Goal: Task Accomplishment & Management: Complete application form

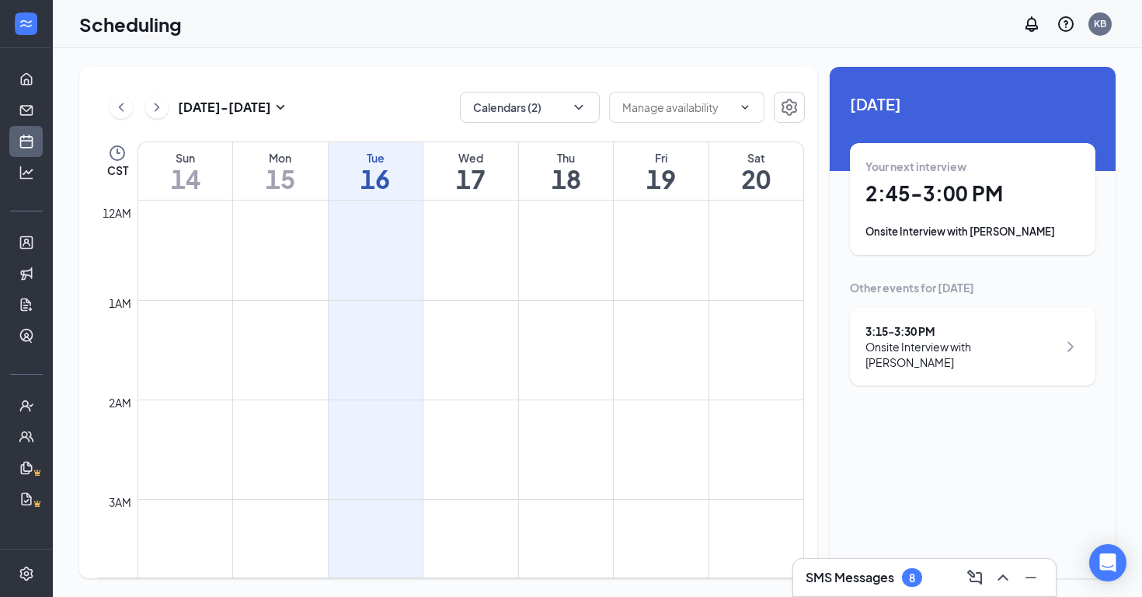
scroll to position [1295, 0]
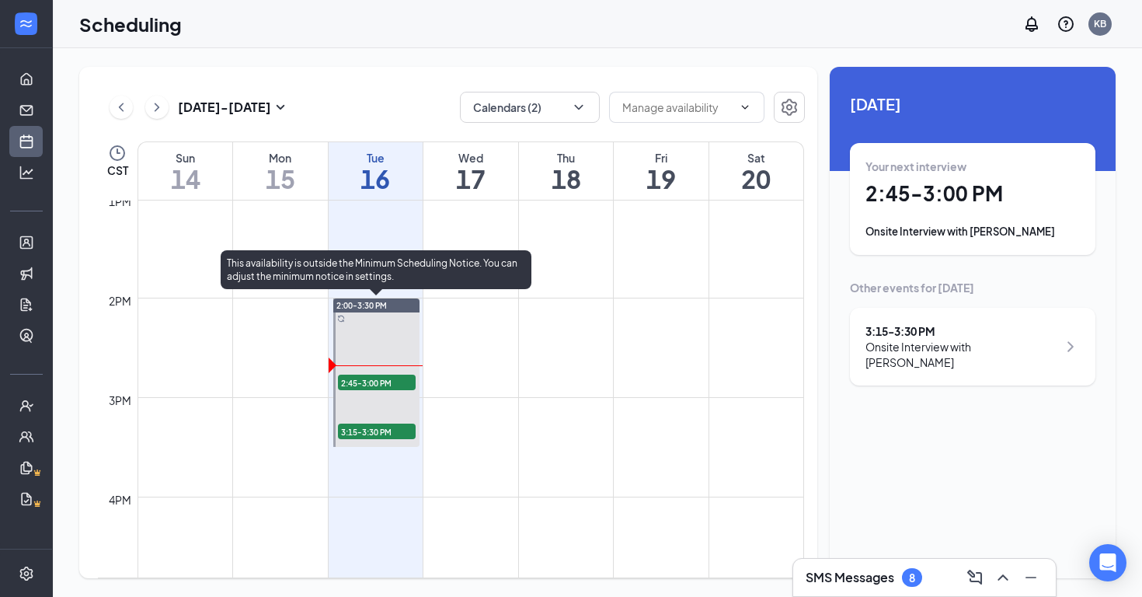
click at [363, 378] on span "2:45-3:00 PM" at bounding box center [377, 383] width 78 height 16
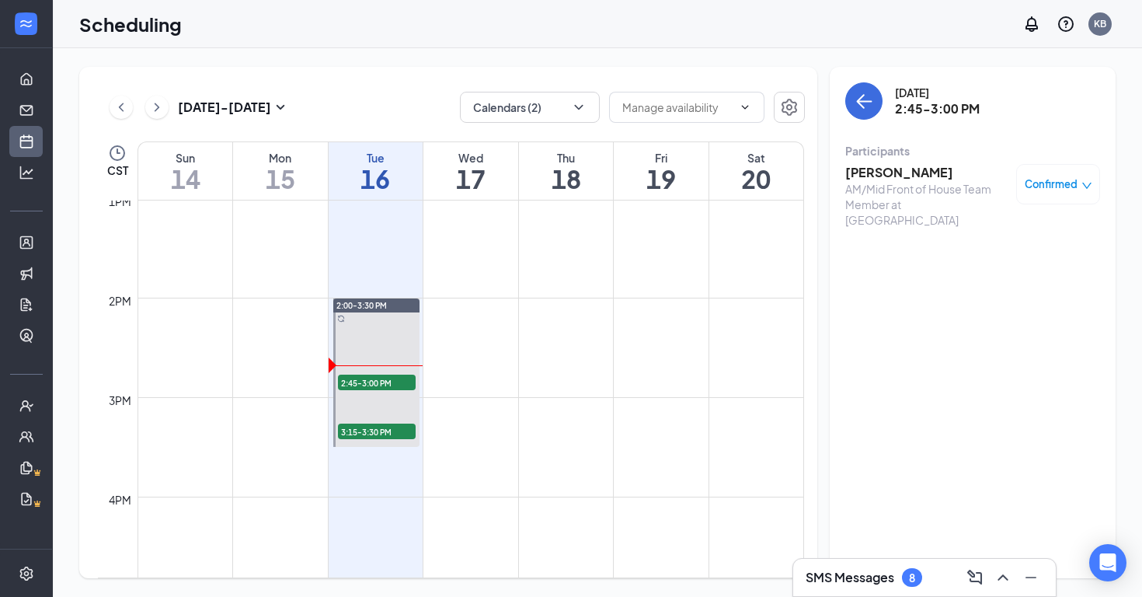
click at [882, 167] on h3 "[PERSON_NAME]" at bounding box center [926, 172] width 163 height 17
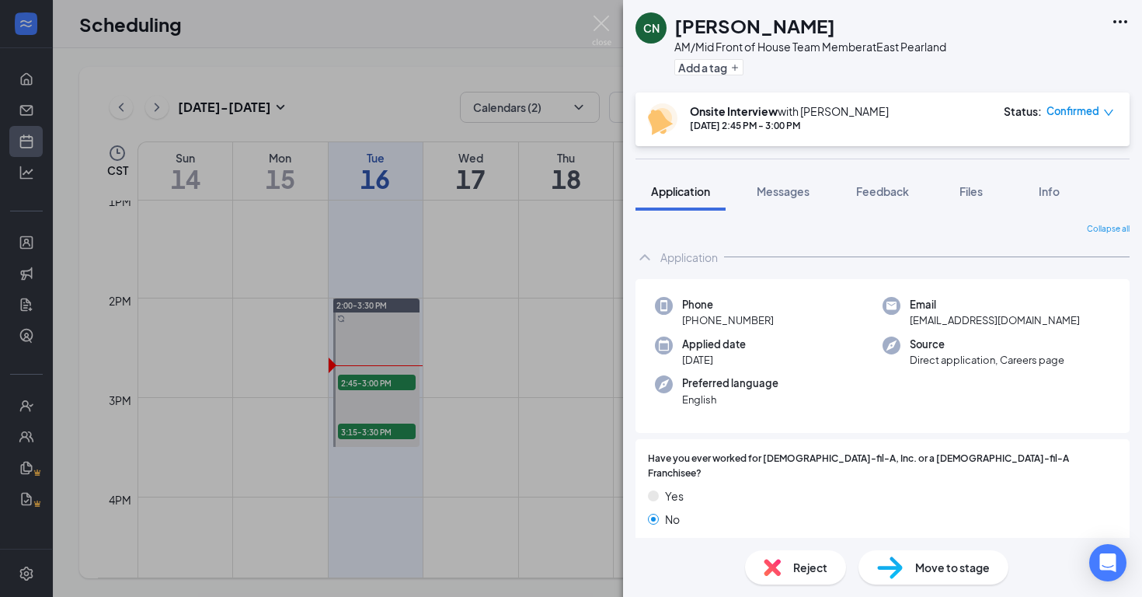
click at [548, 394] on div "CN [PERSON_NAME] AM/Mid Front of House Team Member at [GEOGRAPHIC_DATA] Add a t…" at bounding box center [571, 298] width 1142 height 597
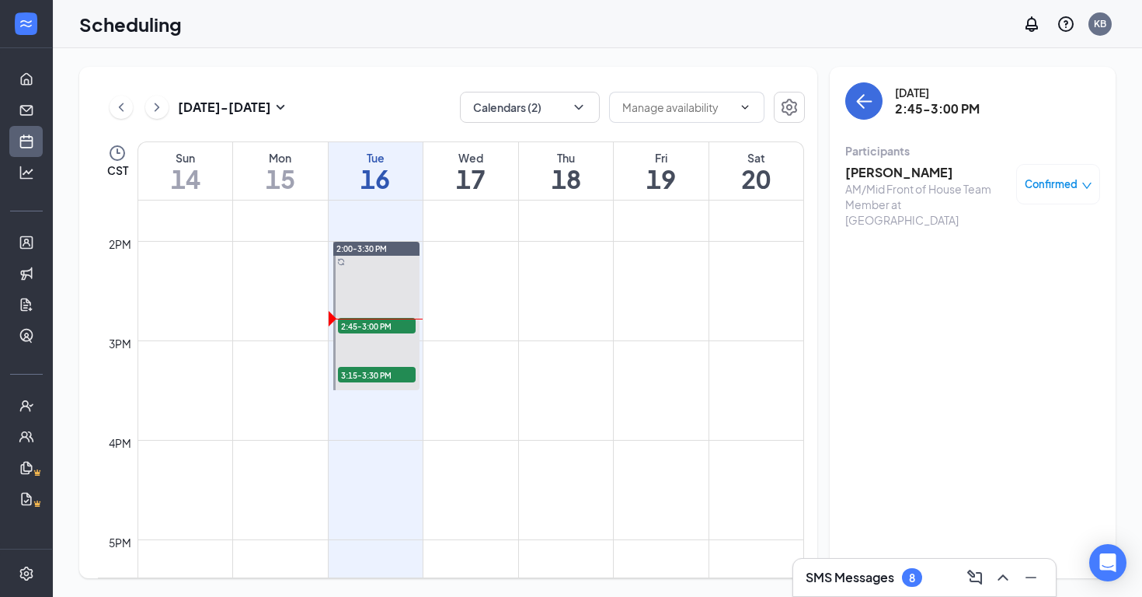
scroll to position [1354, 0]
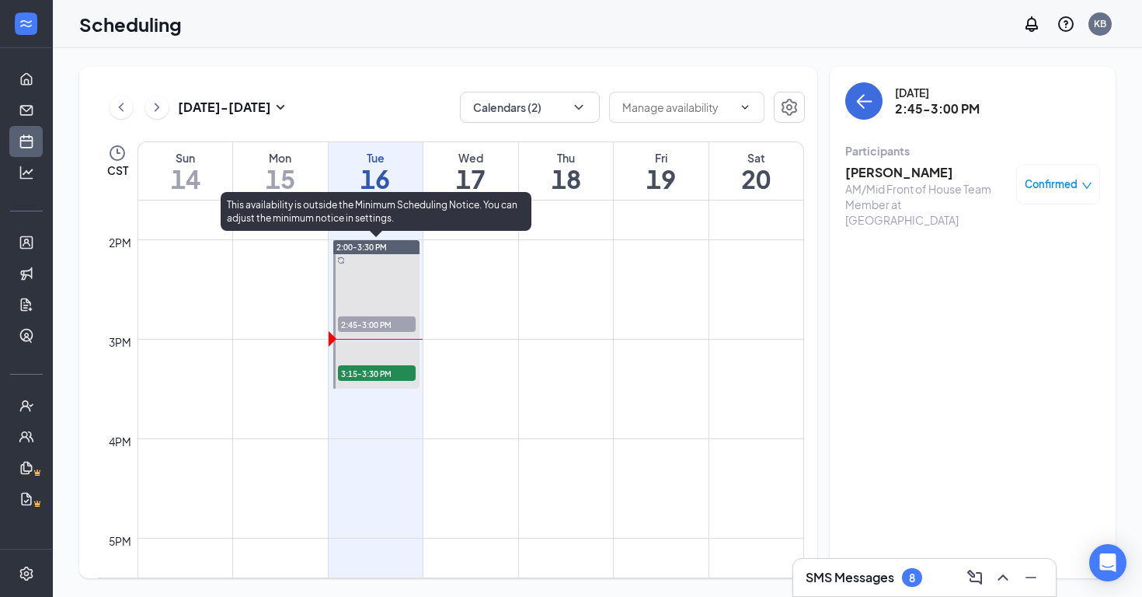
click at [380, 377] on span "3:15-3:30 PM" at bounding box center [377, 373] width 78 height 16
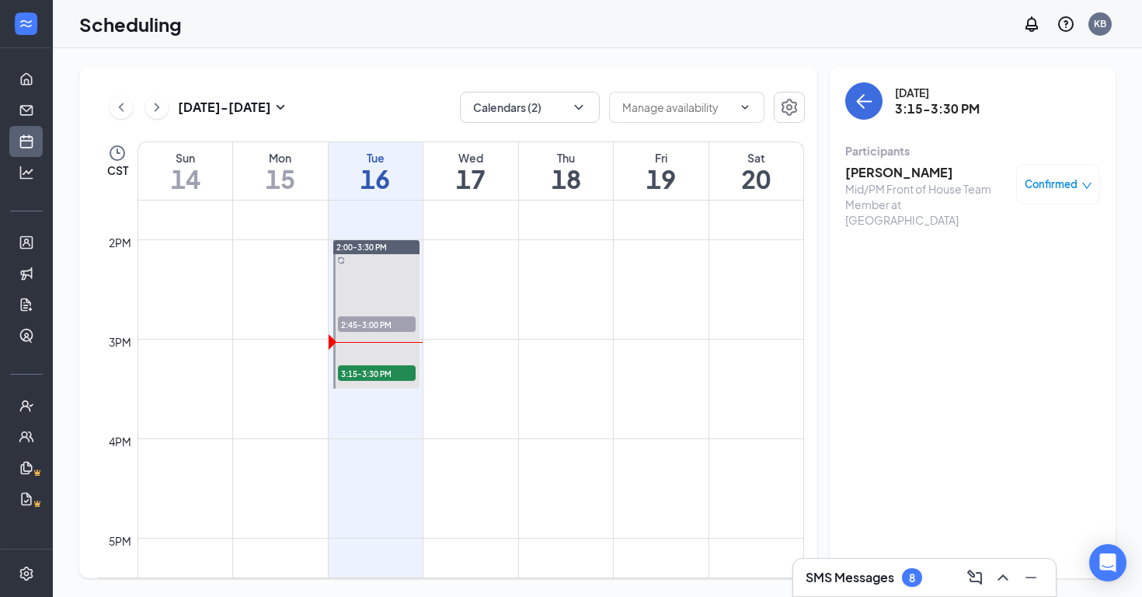
click at [720, 2] on div "Scheduling KB" at bounding box center [597, 24] width 1089 height 48
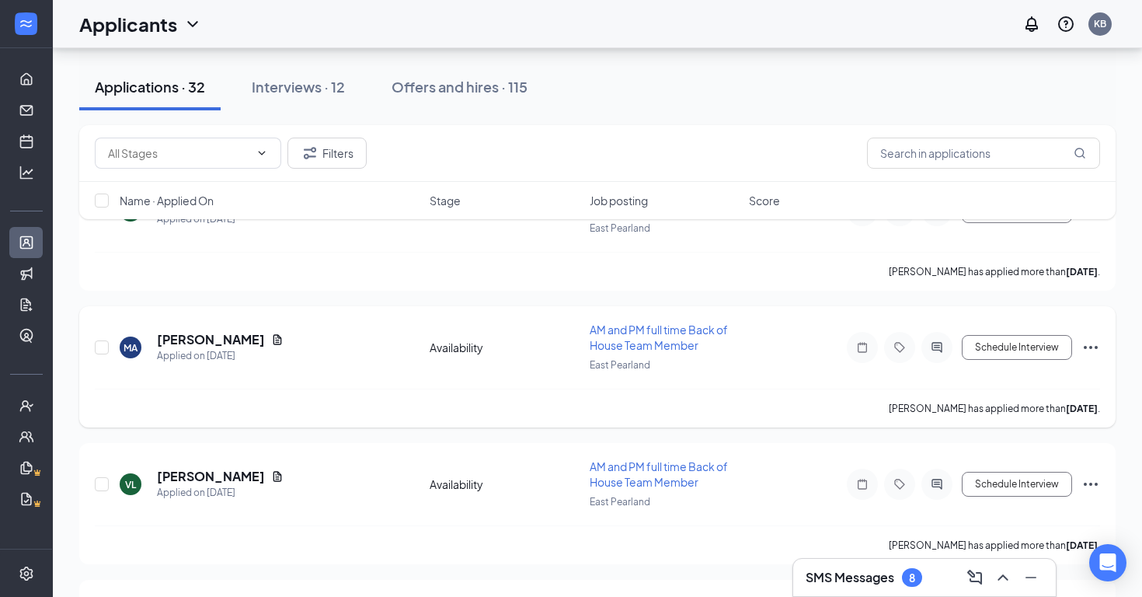
scroll to position [133, 0]
click at [729, 2] on div "Applicants KB" at bounding box center [597, 24] width 1089 height 48
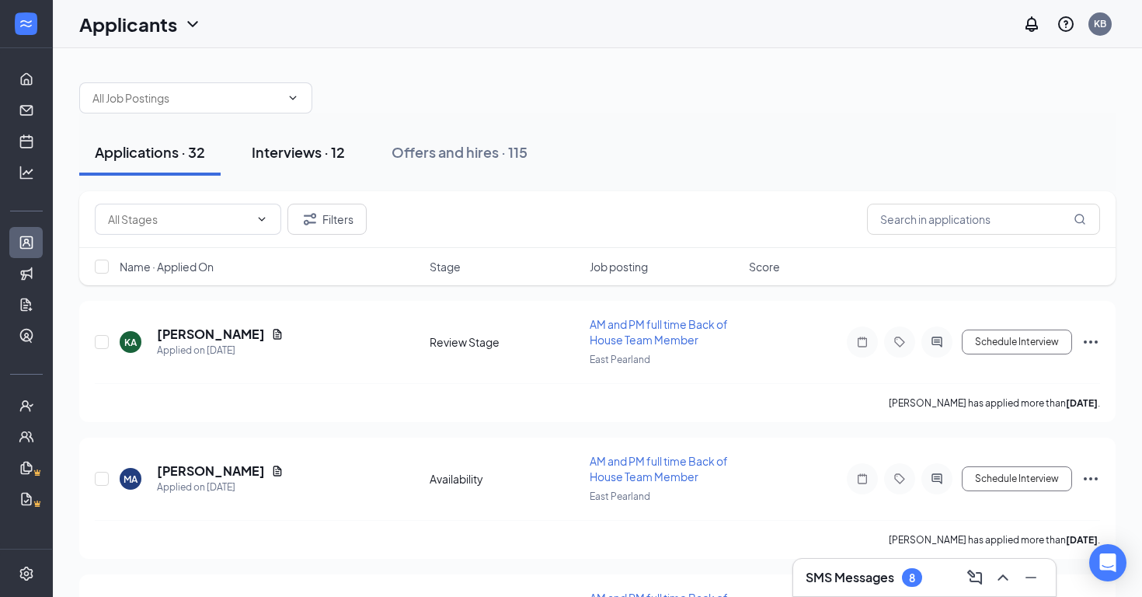
scroll to position [0, 0]
click at [40, 139] on link "Scheduling" at bounding box center [48, 141] width 16 height 31
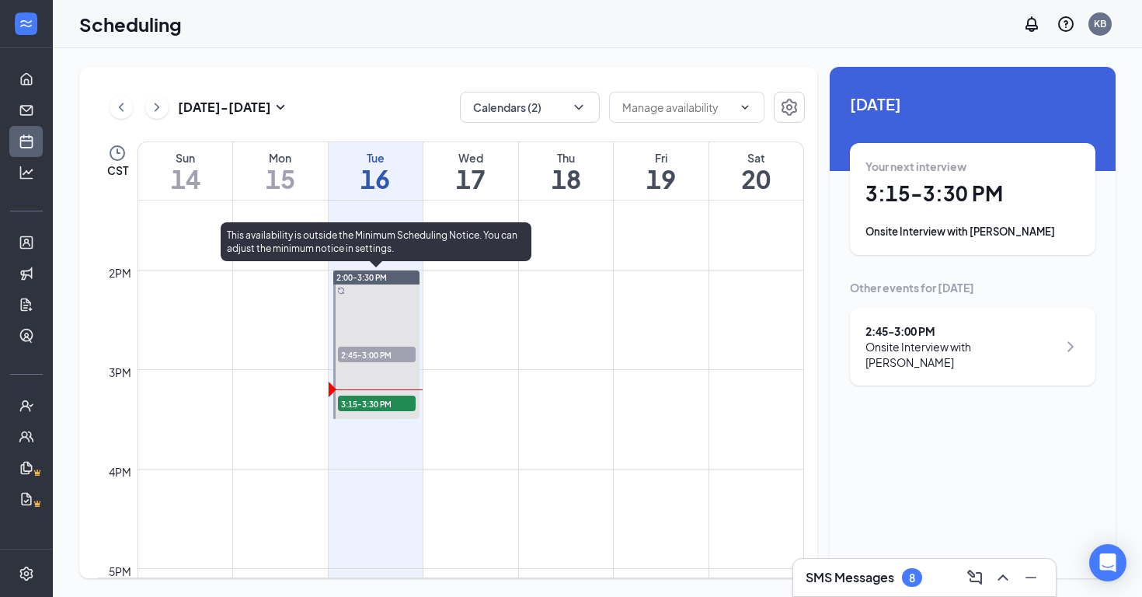
click at [382, 408] on span "3:15-3:30 PM" at bounding box center [377, 403] width 78 height 16
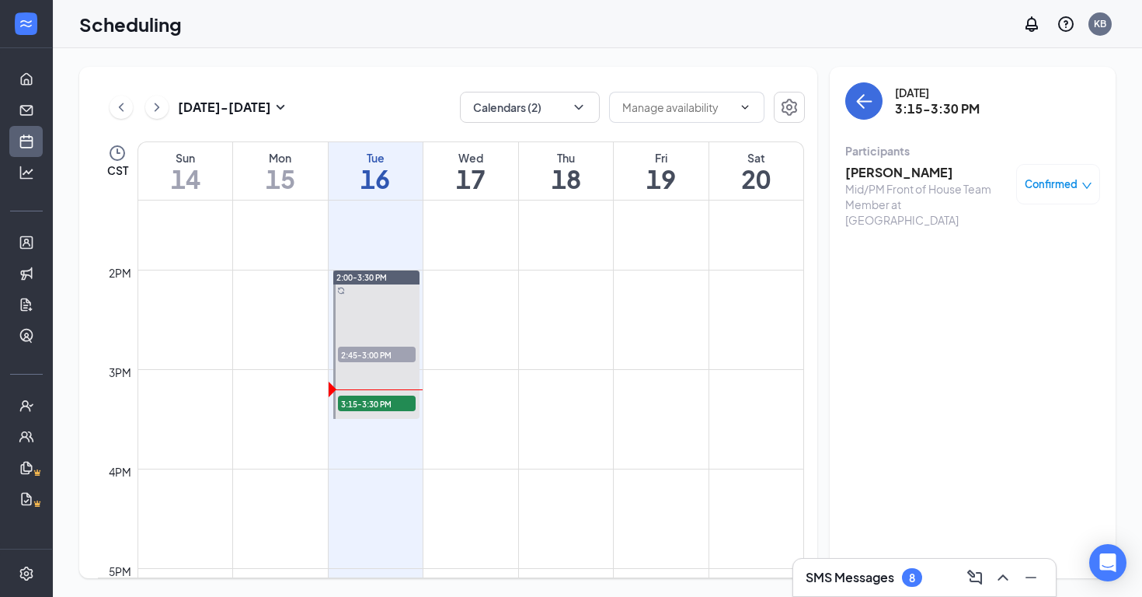
click at [888, 173] on h3 "[PERSON_NAME]" at bounding box center [926, 172] width 163 height 17
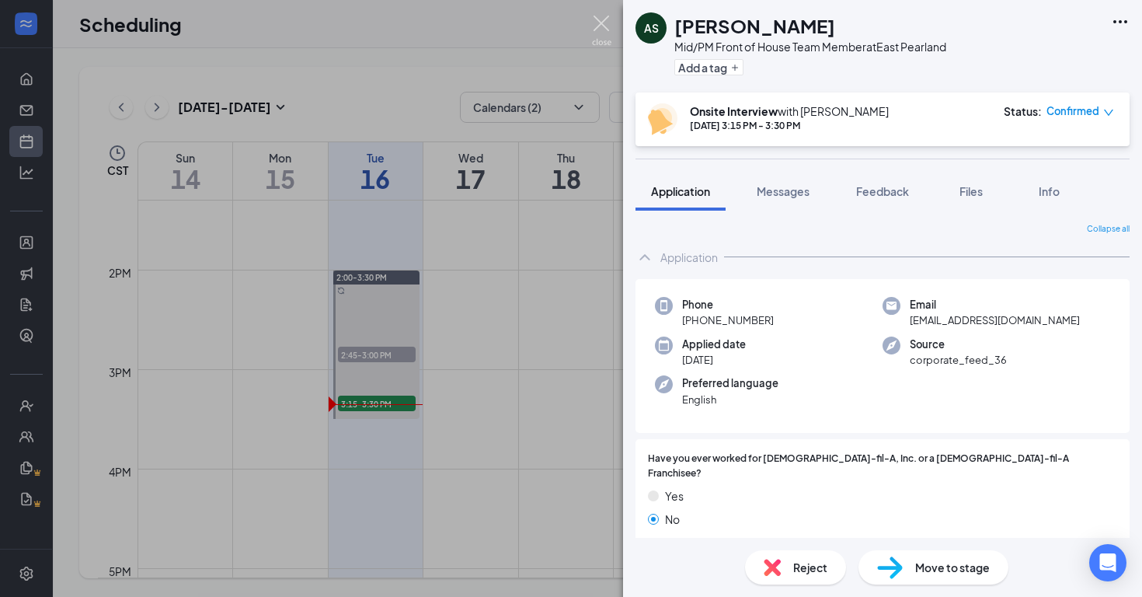
click at [601, 27] on img at bounding box center [601, 31] width 19 height 30
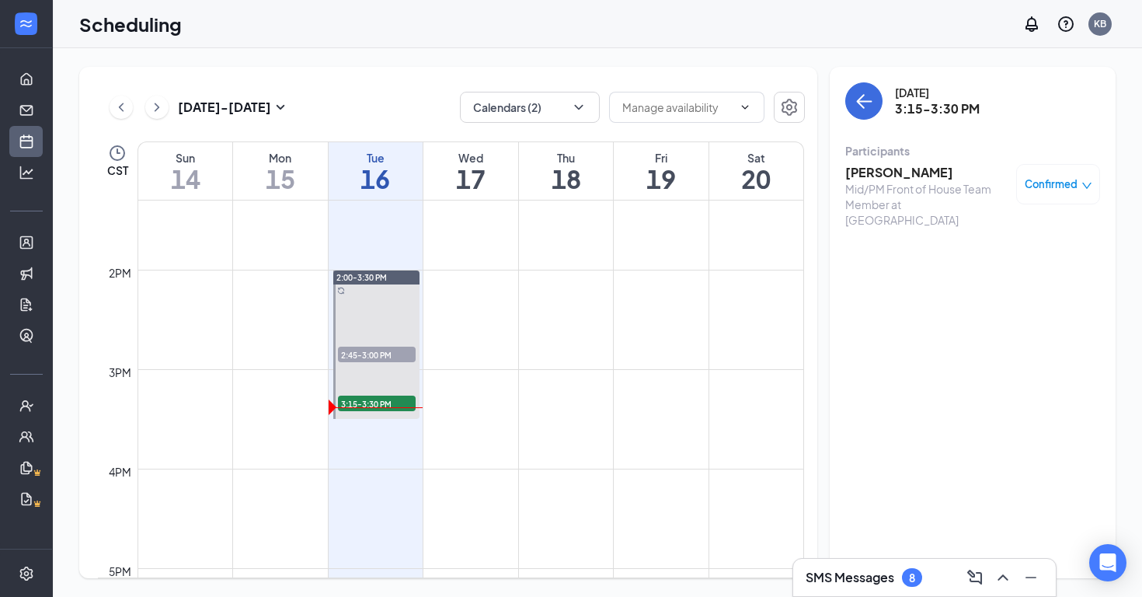
click at [892, 159] on div "[PERSON_NAME] Mid/PM Front of House Team Member at [GEOGRAPHIC_DATA] Confirmed" at bounding box center [972, 196] width 255 height 75
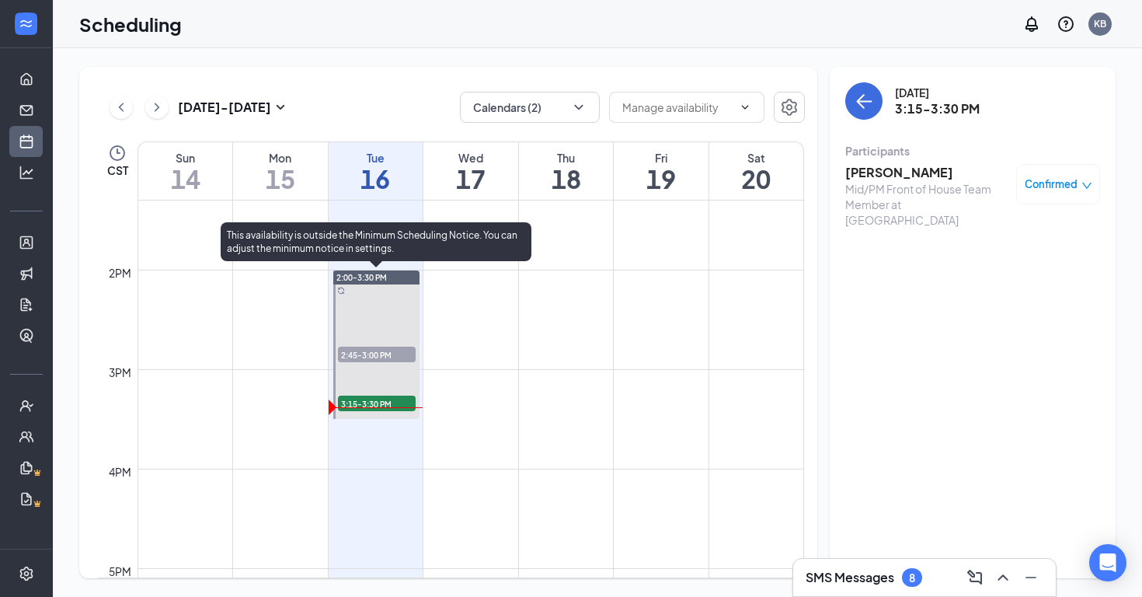
click at [398, 347] on span "2:45-3:00 PM" at bounding box center [377, 355] width 78 height 16
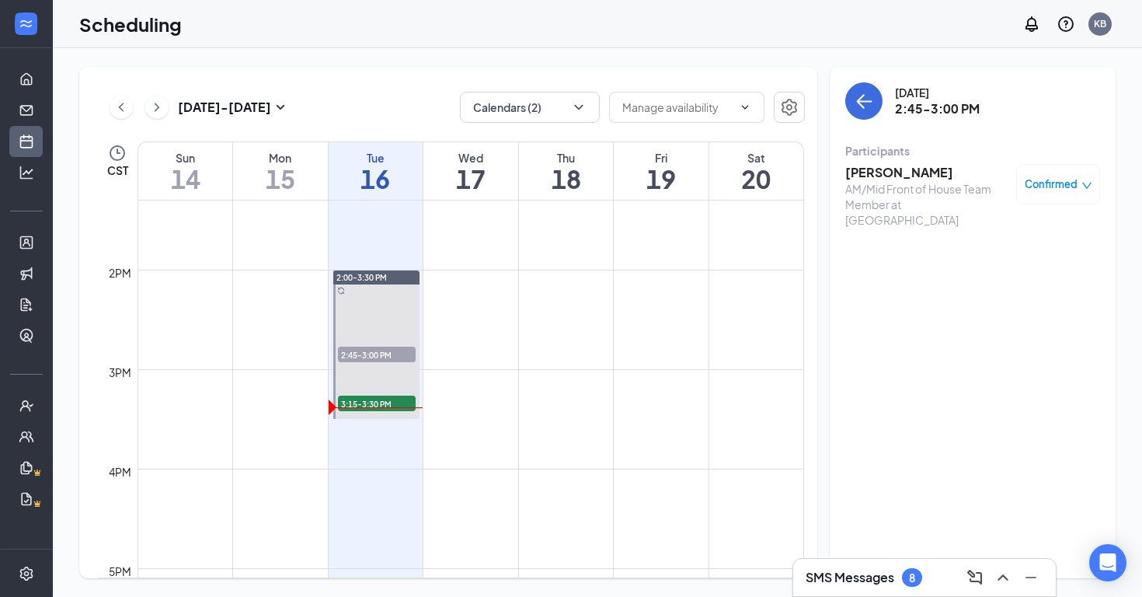
click at [1040, 183] on span "Confirmed" at bounding box center [1051, 184] width 53 height 16
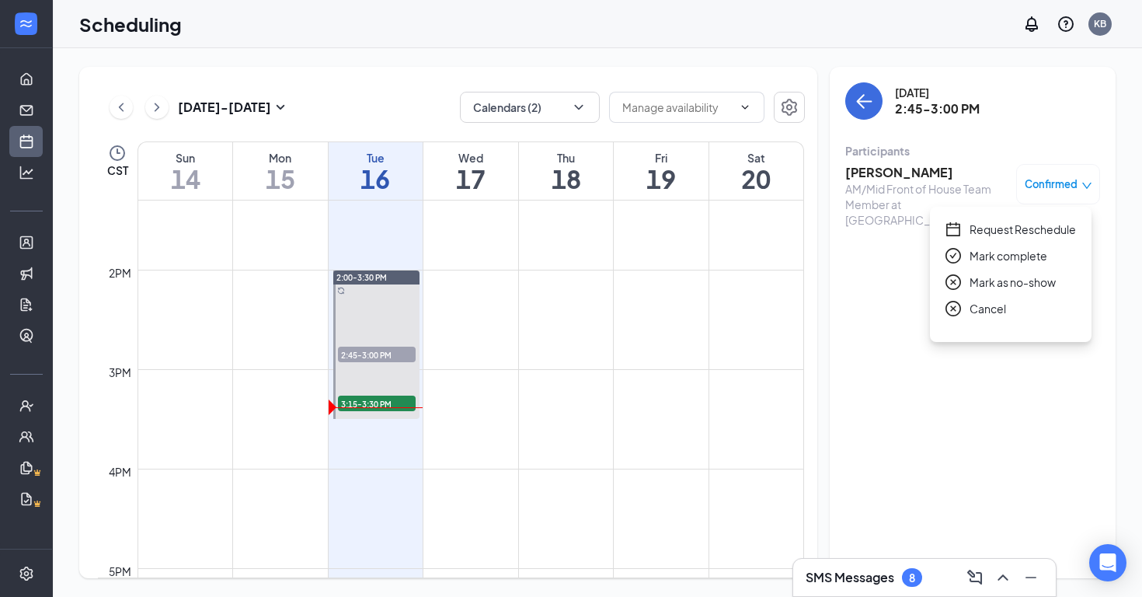
click at [950, 154] on div "Participants" at bounding box center [972, 151] width 255 height 16
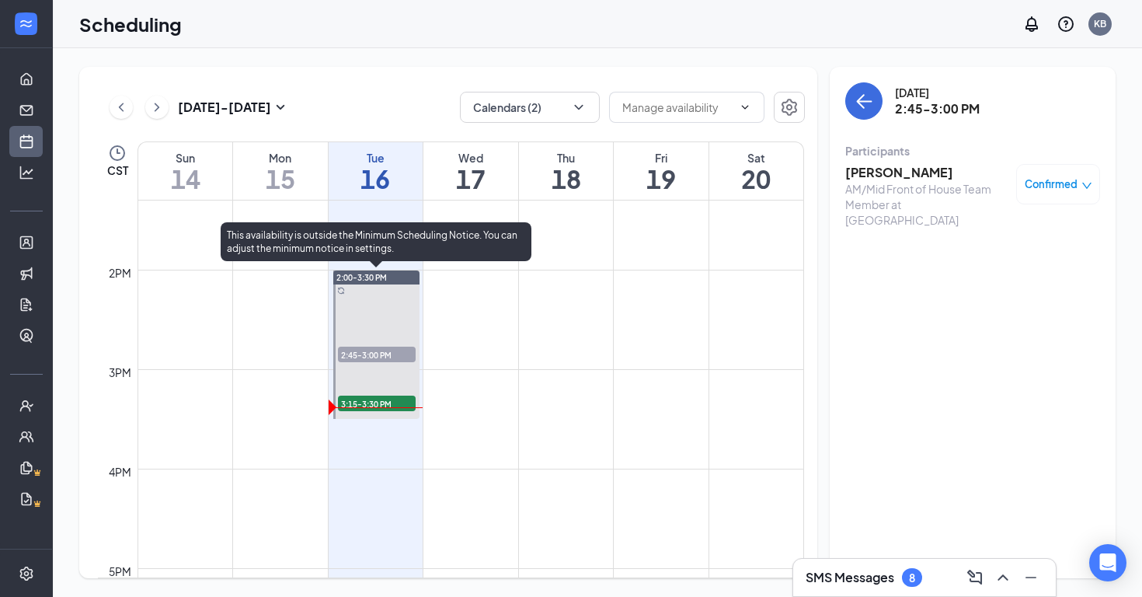
click at [392, 356] on span "2:45-3:00 PM" at bounding box center [377, 355] width 78 height 16
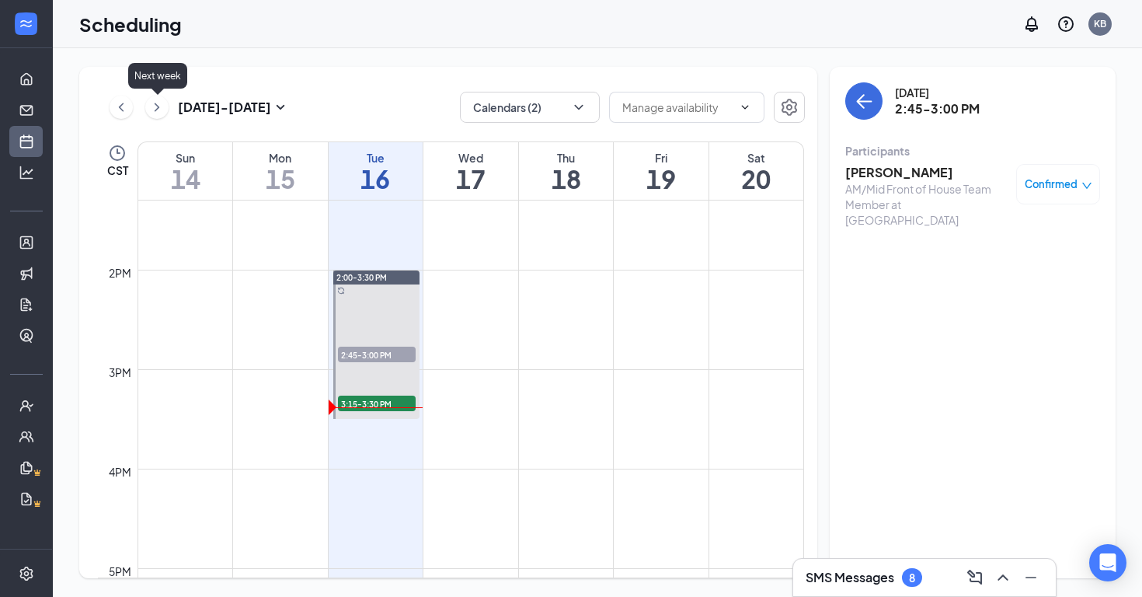
click at [160, 111] on icon "ChevronRight" at bounding box center [157, 107] width 16 height 19
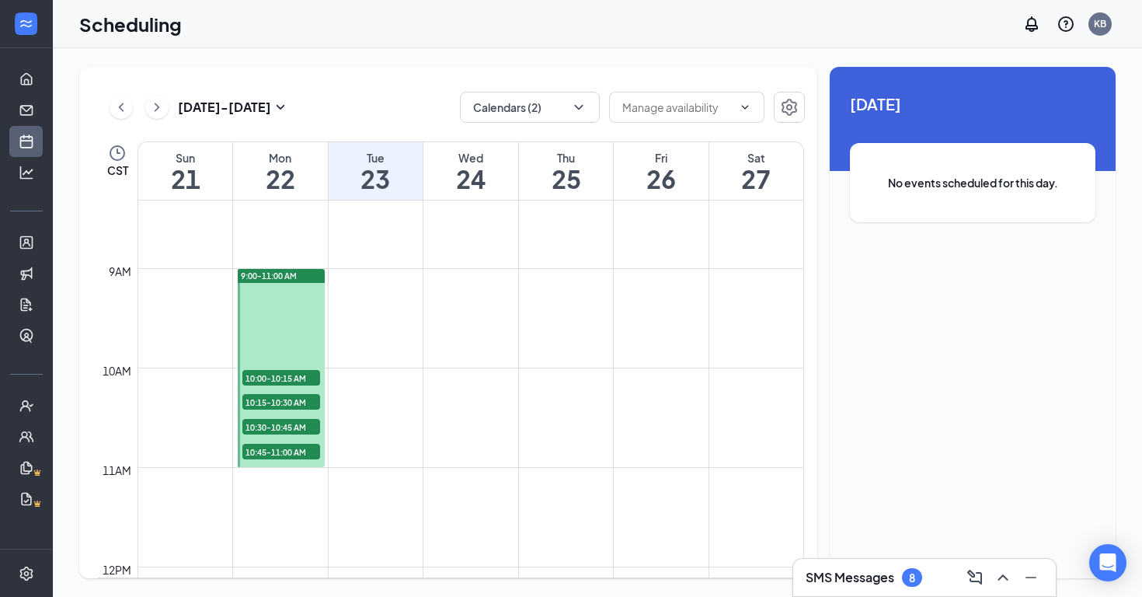
scroll to position [845, 0]
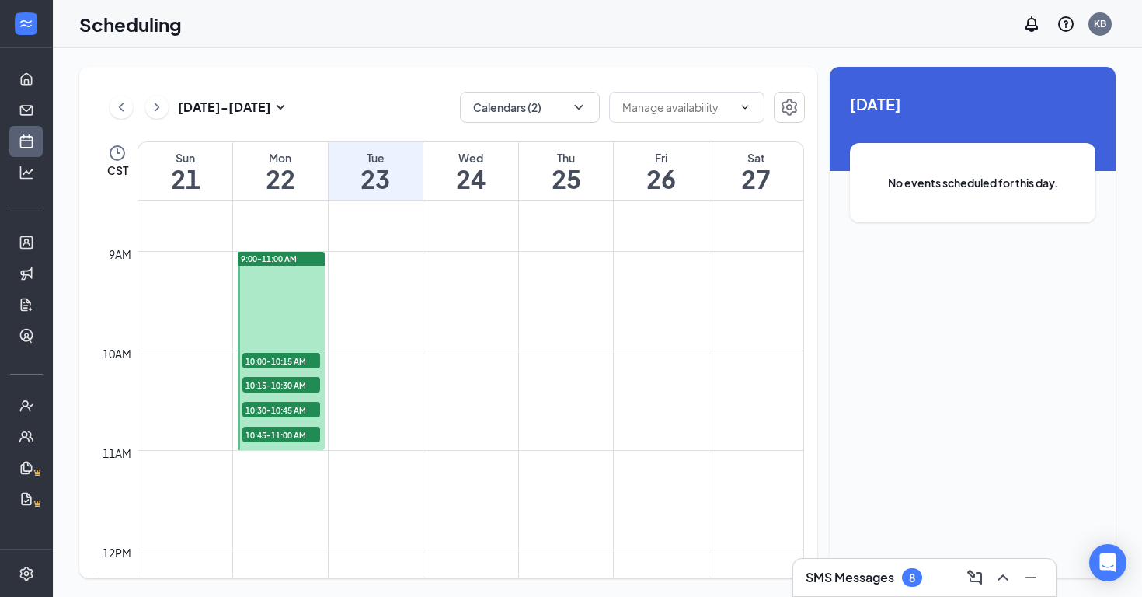
click at [287, 353] on span "10:00-10:15 AM" at bounding box center [281, 361] width 78 height 16
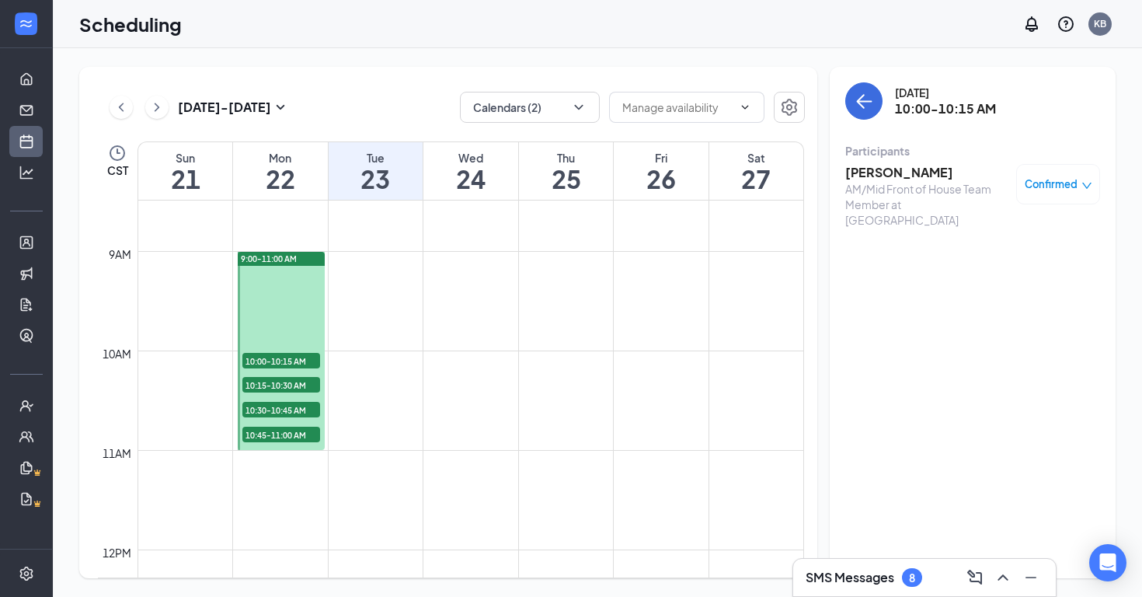
click at [280, 386] on span "10:15-10:30 AM" at bounding box center [281, 385] width 78 height 16
click at [284, 400] on div "10:30-10:45 AM 1" at bounding box center [281, 409] width 81 height 19
click at [286, 432] on span "10:45-11:00 AM" at bounding box center [281, 435] width 78 height 16
drag, startPoint x: 122, startPoint y: 113, endPoint x: 115, endPoint y: 118, distance: 8.9
click at [123, 113] on icon "ChevronLeft" at bounding box center [121, 107] width 16 height 19
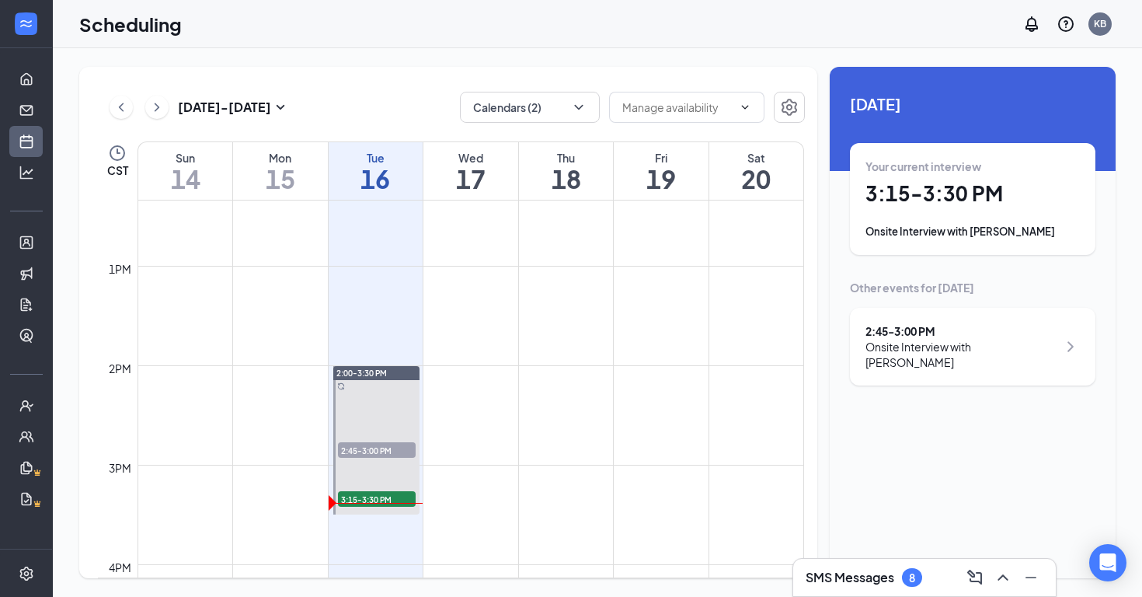
scroll to position [1245, 0]
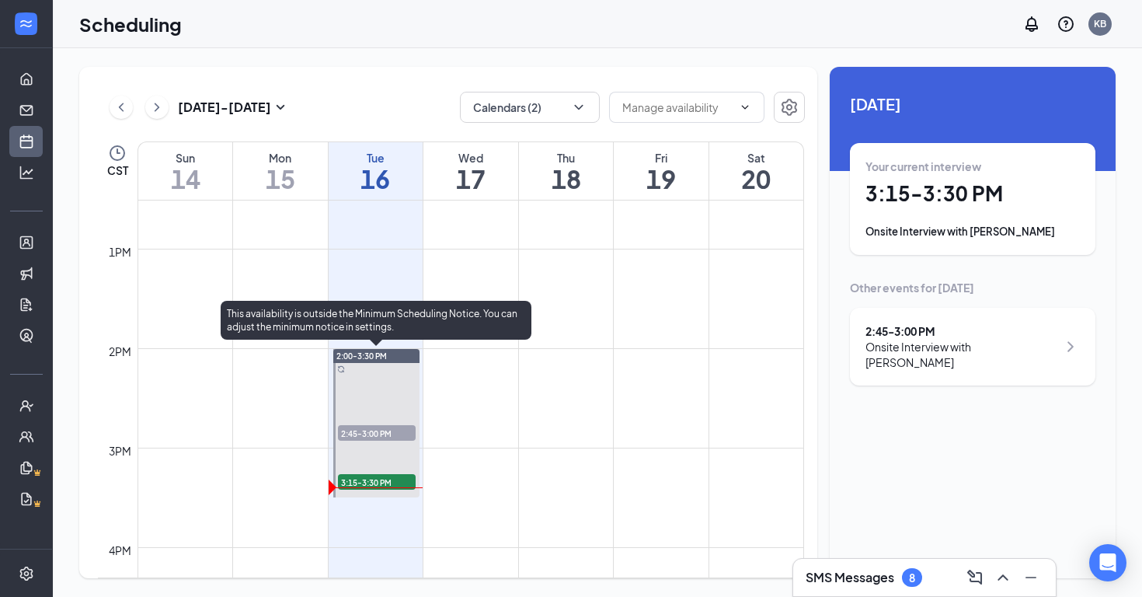
click at [409, 477] on span "3:15-3:30 PM" at bounding box center [377, 482] width 78 height 16
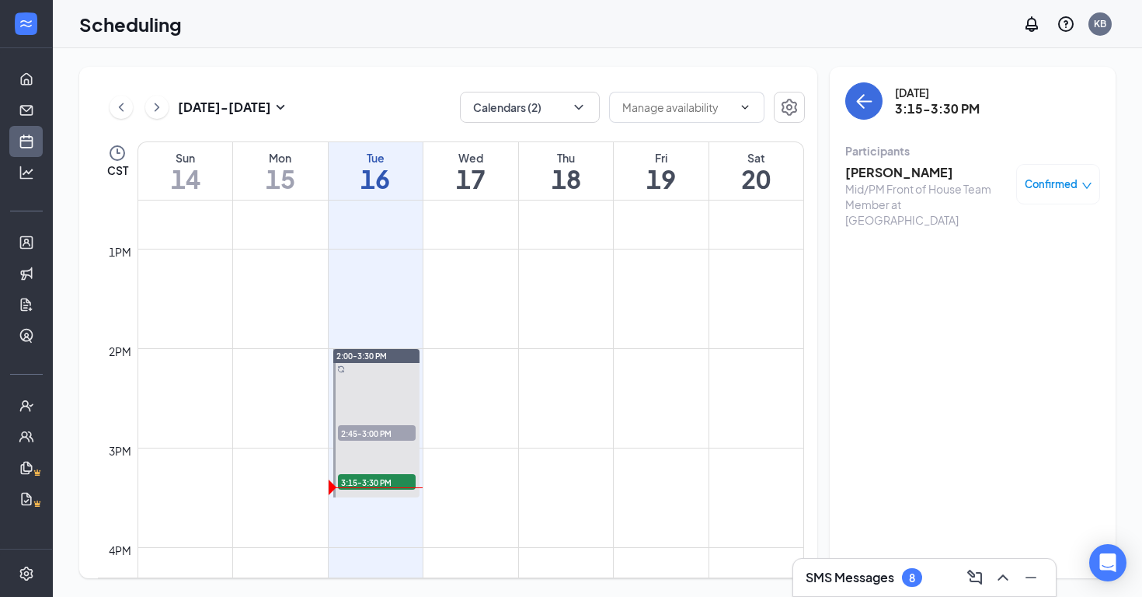
click at [1033, 176] on span "Confirmed" at bounding box center [1051, 184] width 53 height 16
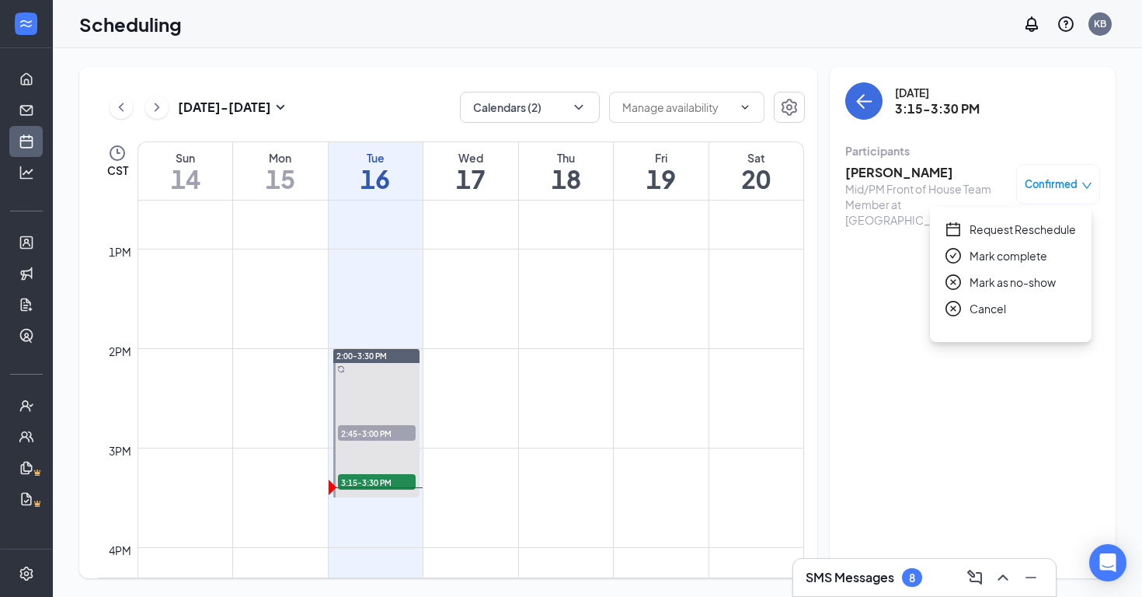
click at [874, 313] on div "[DATE] 3:15-3:30 PM Participants [PERSON_NAME] Mid/PM Front of House Team Membe…" at bounding box center [973, 322] width 286 height 511
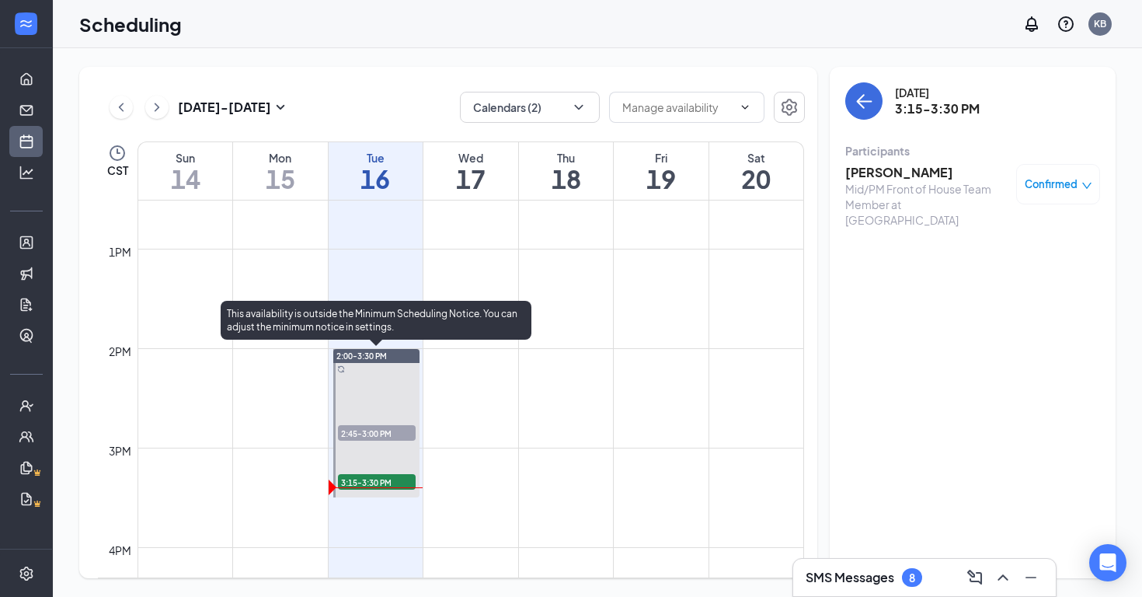
click at [362, 436] on span "2:45-3:00 PM" at bounding box center [377, 433] width 78 height 16
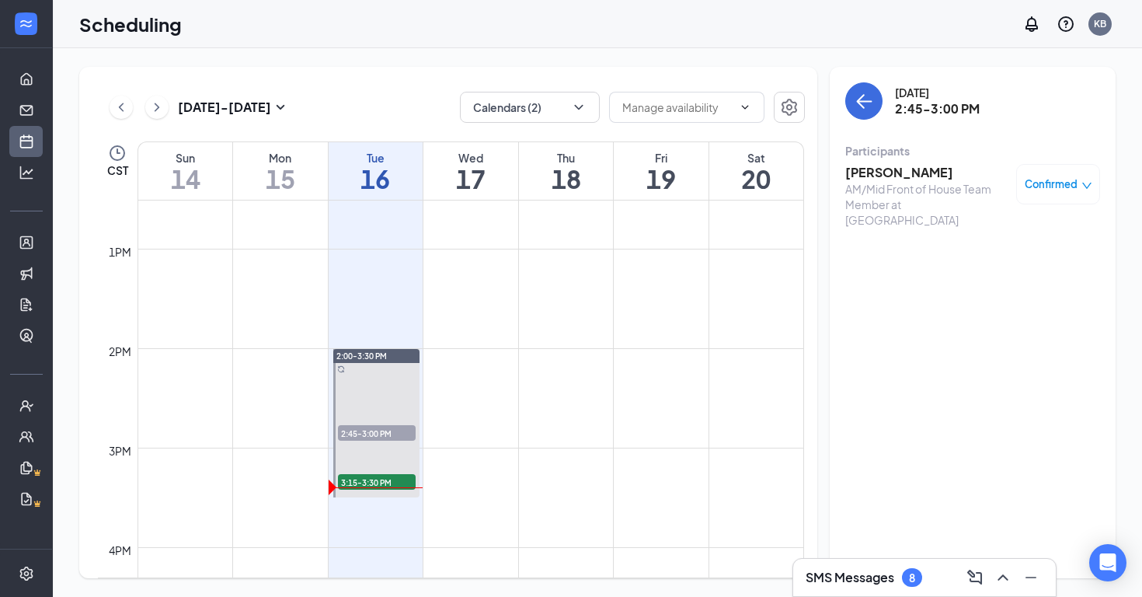
click at [1056, 183] on span "Confirmed" at bounding box center [1051, 184] width 53 height 16
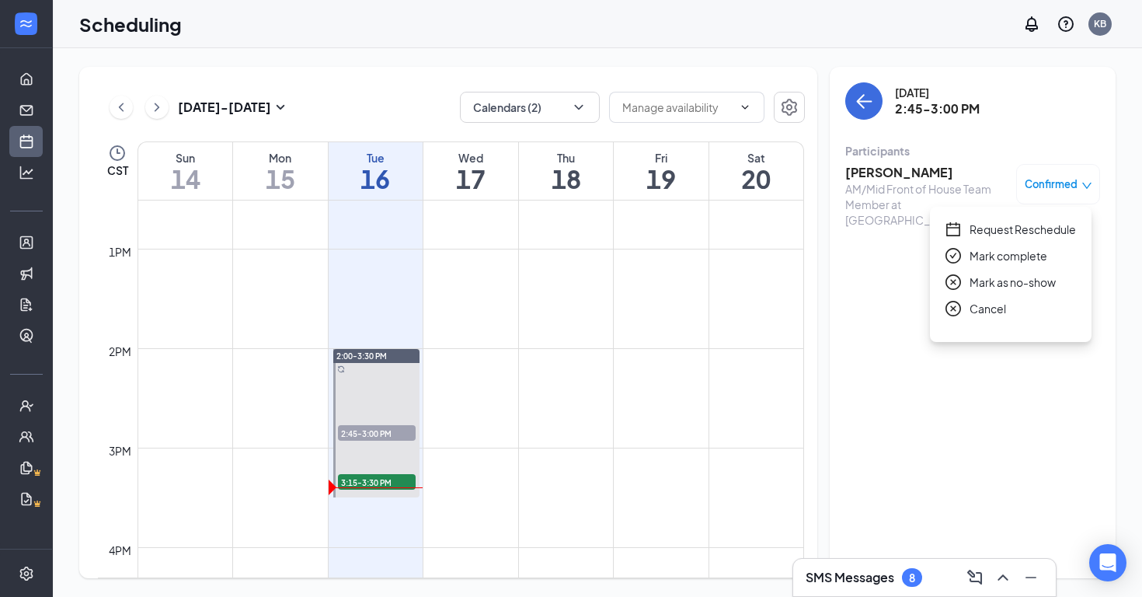
click at [971, 314] on span "Cancel" at bounding box center [988, 308] width 37 height 17
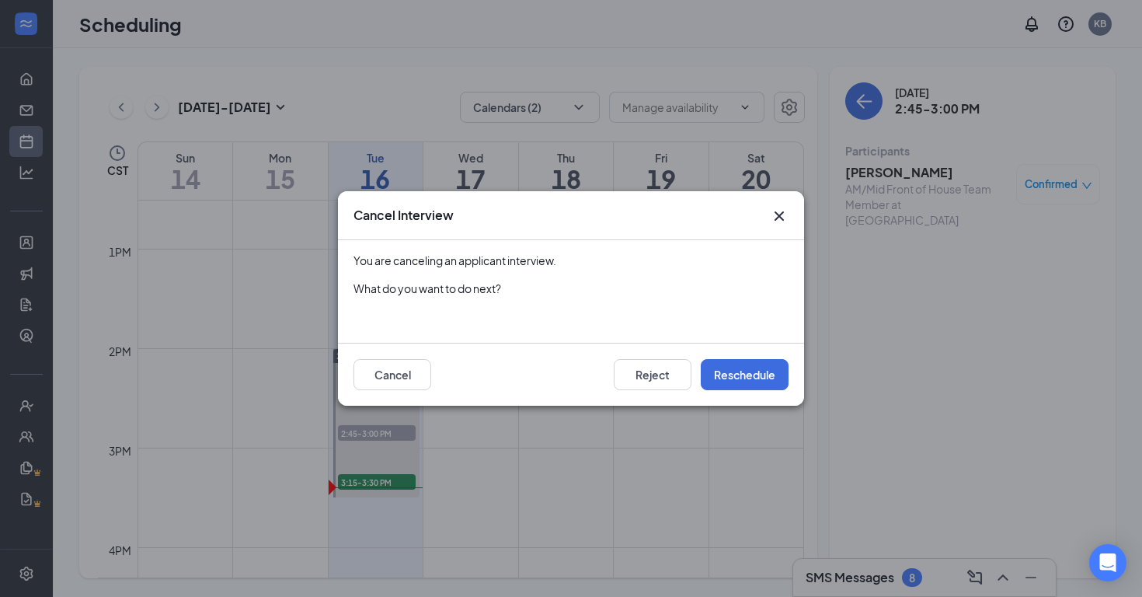
click at [784, 214] on icon "Cross" at bounding box center [779, 216] width 19 height 19
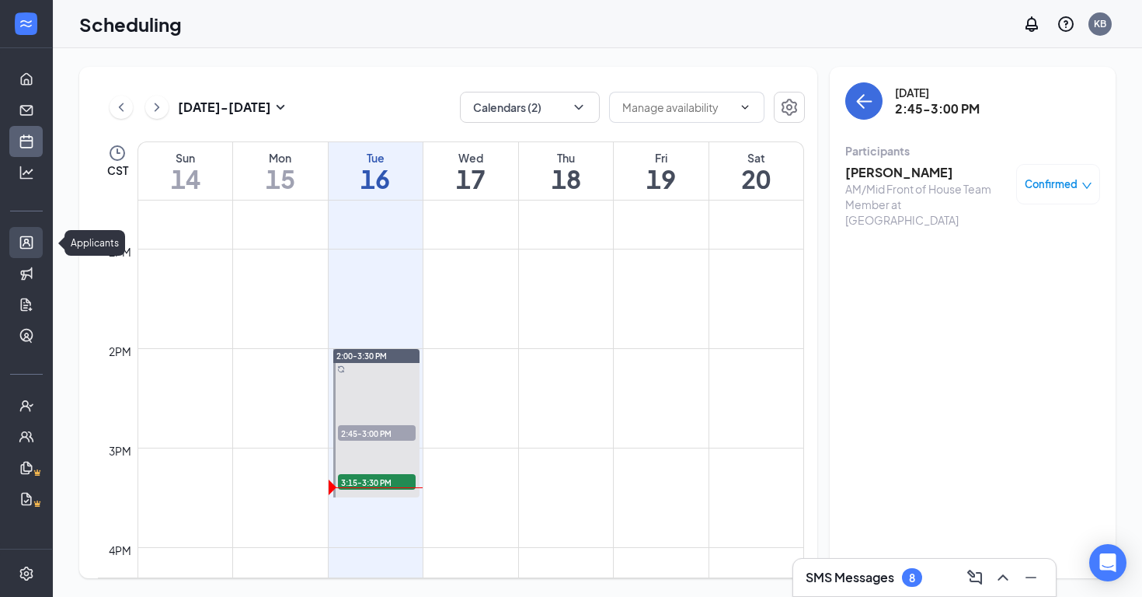
click at [40, 230] on link "Applicants" at bounding box center [48, 242] width 16 height 31
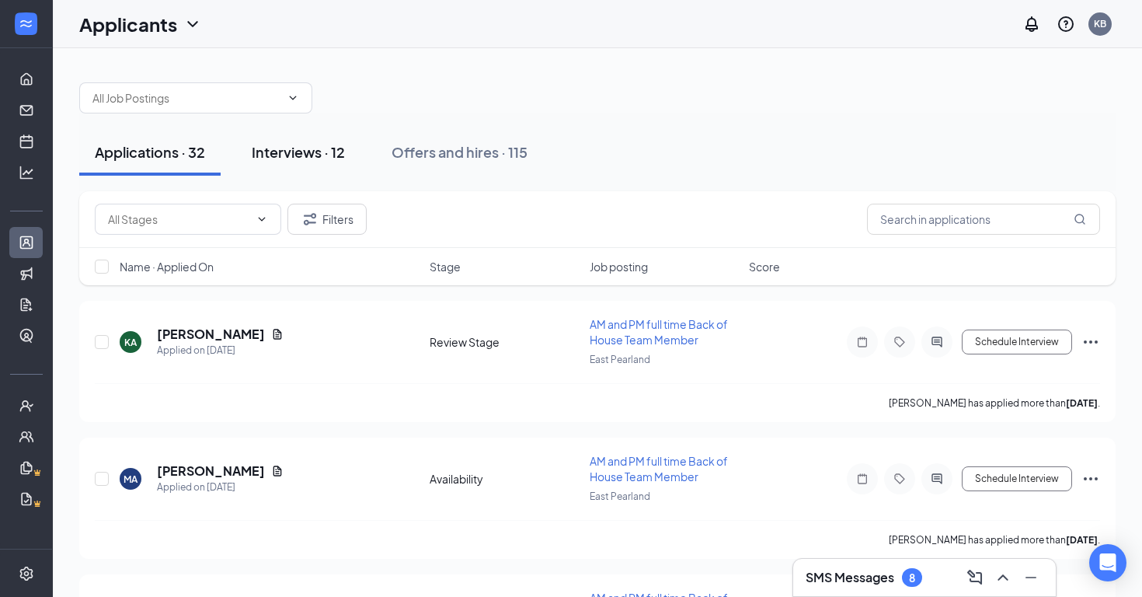
click at [275, 162] on button "Interviews · 12" at bounding box center [298, 152] width 124 height 47
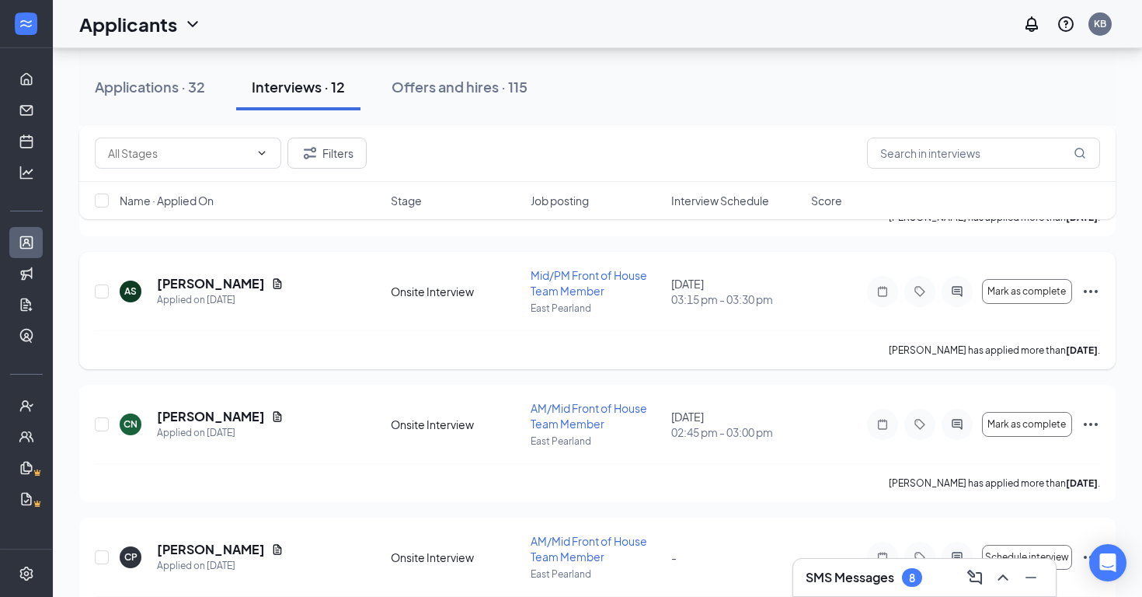
scroll to position [726, 0]
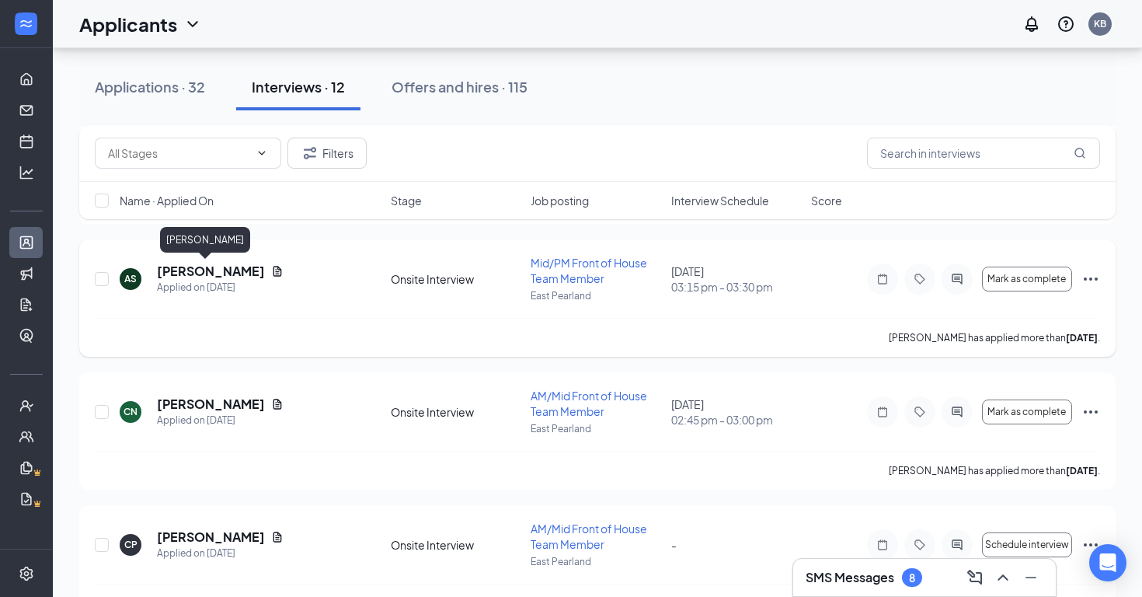
click at [198, 261] on div "AS [PERSON_NAME] Applied on [DATE] Onsite Interview Mid/PM Front of House Team …" at bounding box center [597, 286] width 1005 height 63
click at [200, 267] on h5 "[PERSON_NAME]" at bounding box center [211, 271] width 108 height 17
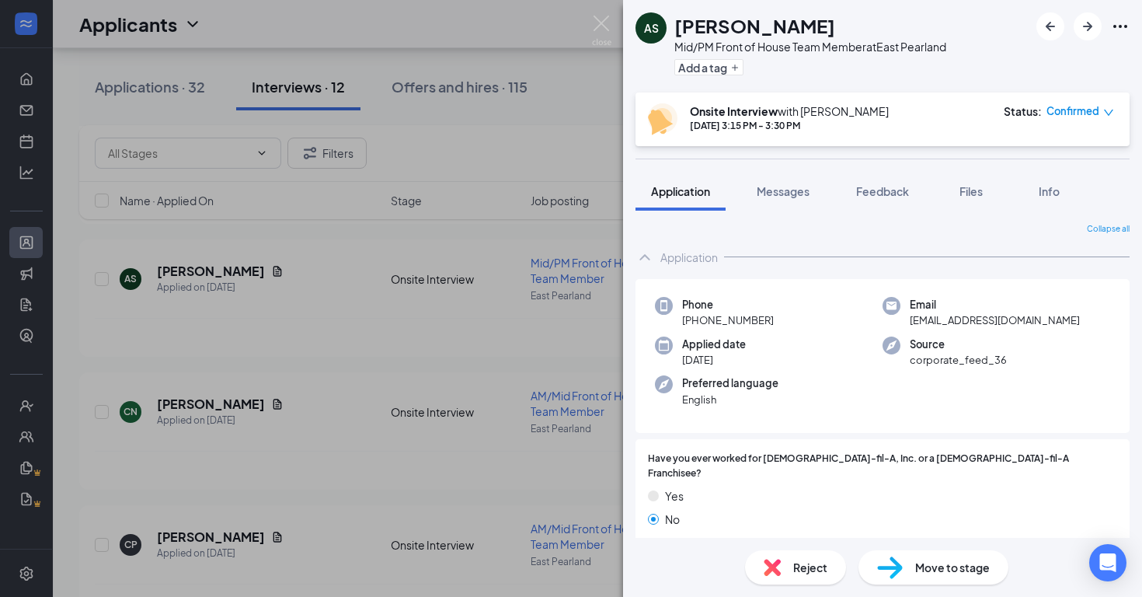
click at [942, 560] on span "Move to stage" at bounding box center [952, 567] width 75 height 17
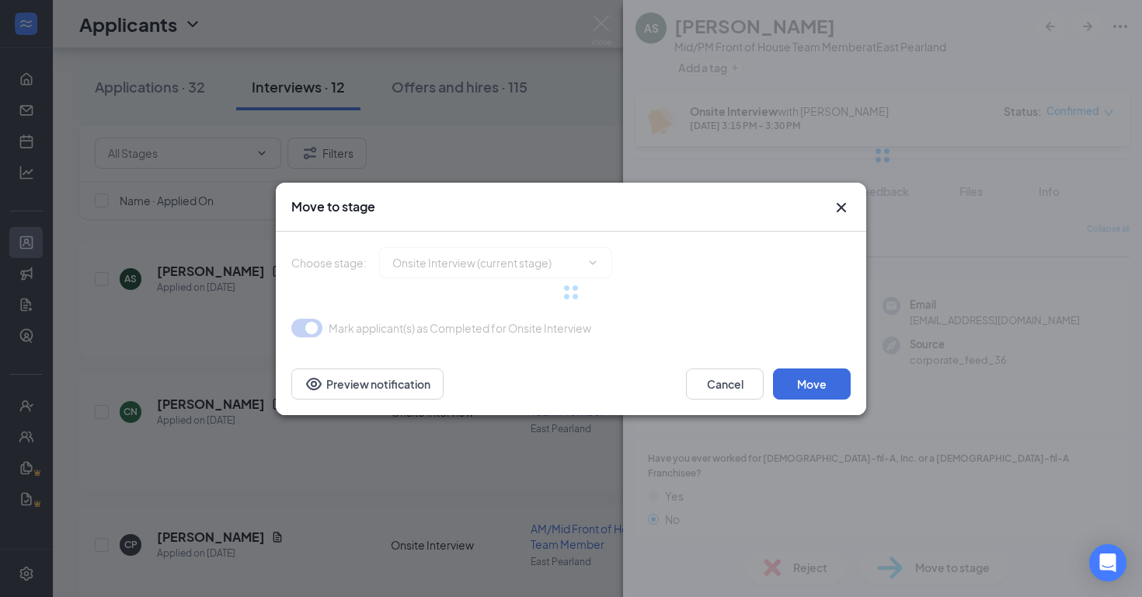
type input "Hiring Complete (final stage)"
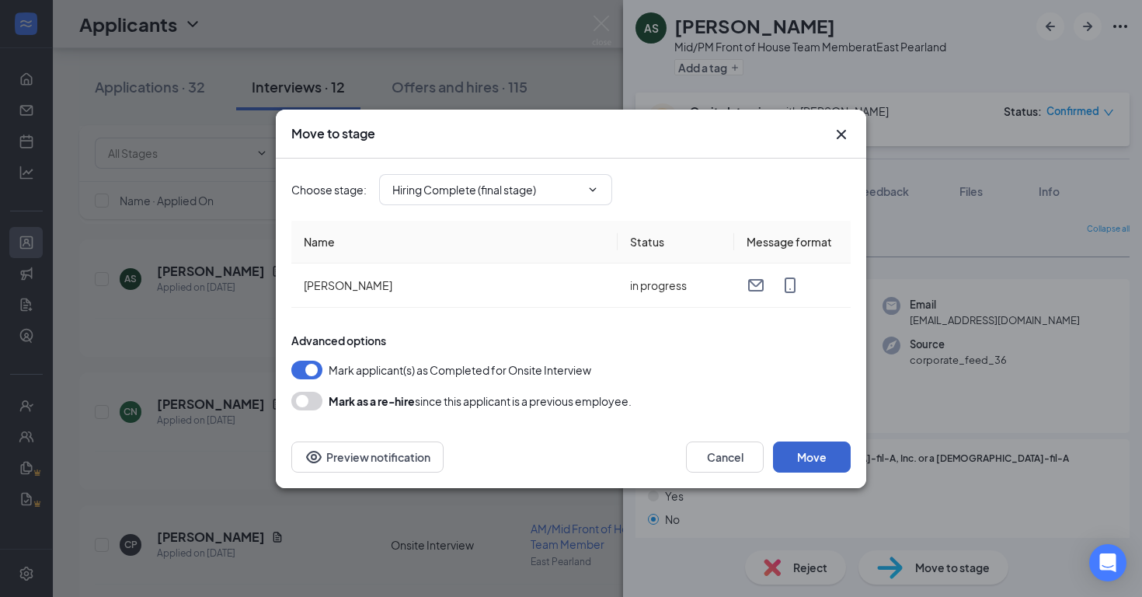
click at [838, 467] on button "Move" at bounding box center [812, 456] width 78 height 31
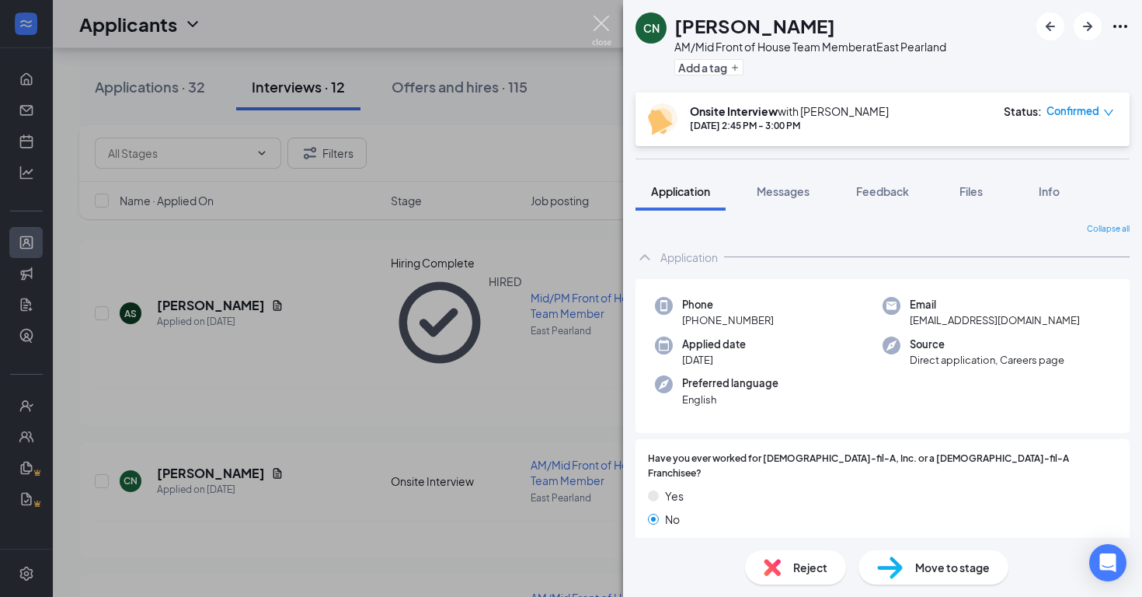
click at [595, 26] on img at bounding box center [601, 31] width 19 height 30
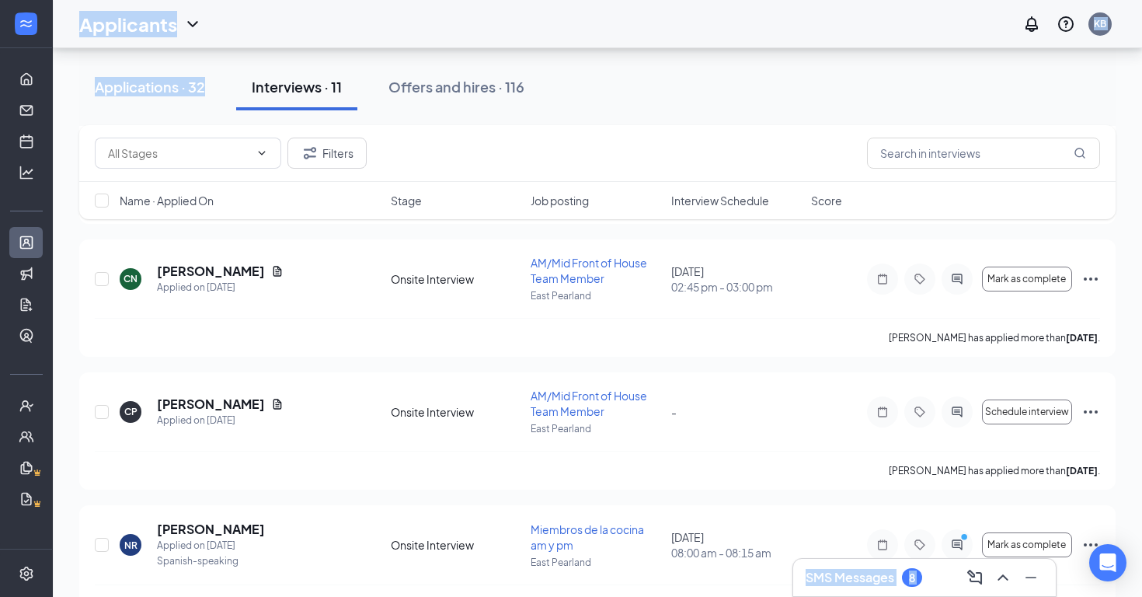
drag, startPoint x: 52, startPoint y: 102, endPoint x: 113, endPoint y: 113, distance: 62.5
click at [113, 113] on div "Home Messages Scheduling Hiring Applicants Sourcing Tools Job Postings Talent N…" at bounding box center [571, 157] width 1142 height 1766
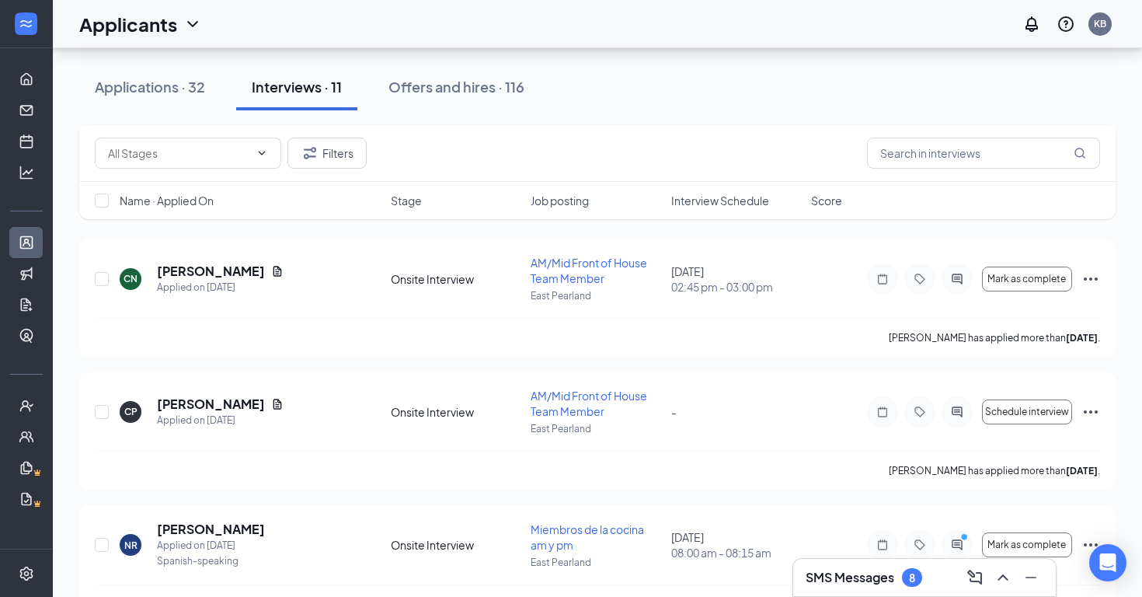
click at [87, 127] on div "Filters" at bounding box center [597, 153] width 1037 height 57
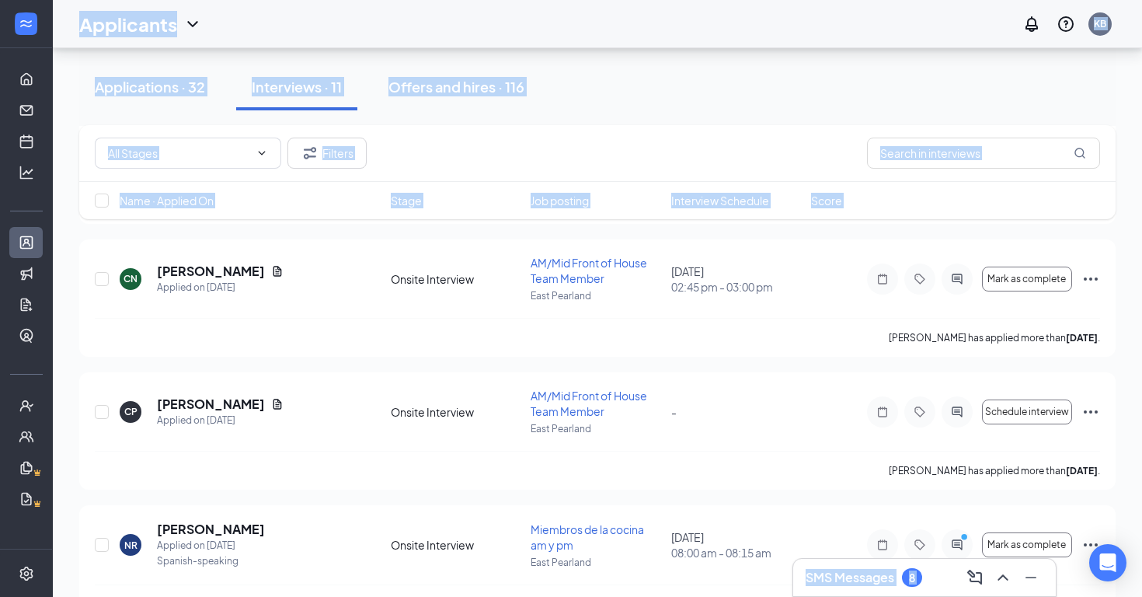
drag, startPoint x: 43, startPoint y: 48, endPoint x: 79, endPoint y: 50, distance: 36.6
click at [79, 50] on div "Home Messages Scheduling Hiring Applicants Sourcing Tools Job Postings Talent N…" at bounding box center [571, 157] width 1142 height 1766
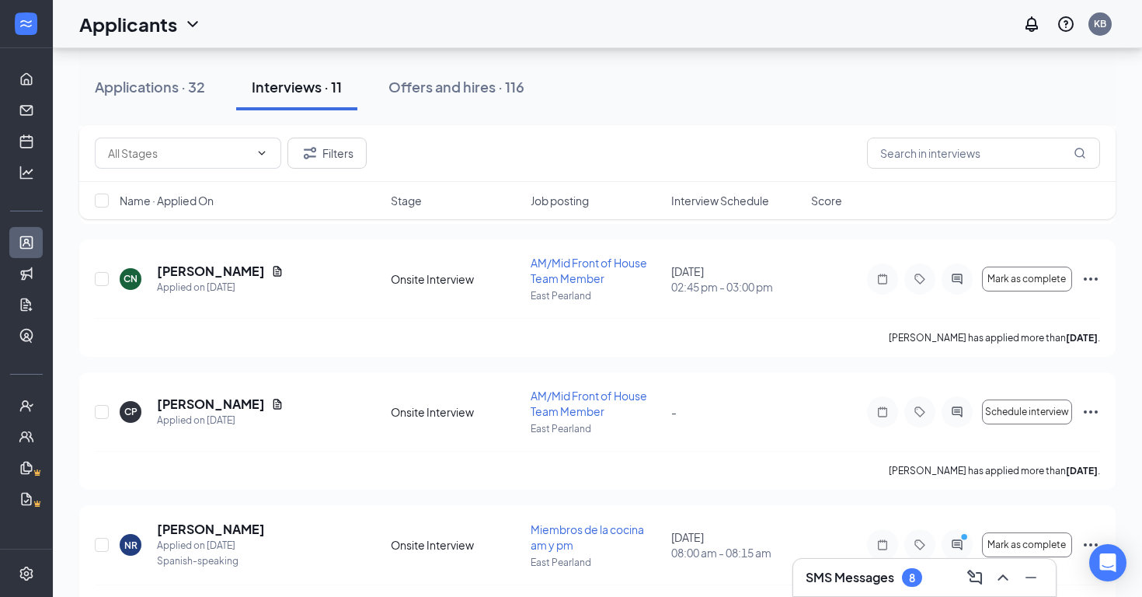
click at [23, 54] on ul "Home Messages Scheduling Hiring Applicants Sourcing Tools Job Postings Talent N…" at bounding box center [26, 298] width 52 height 500
click at [23, 31] on icon "Expand" at bounding box center [27, 24] width 16 height 16
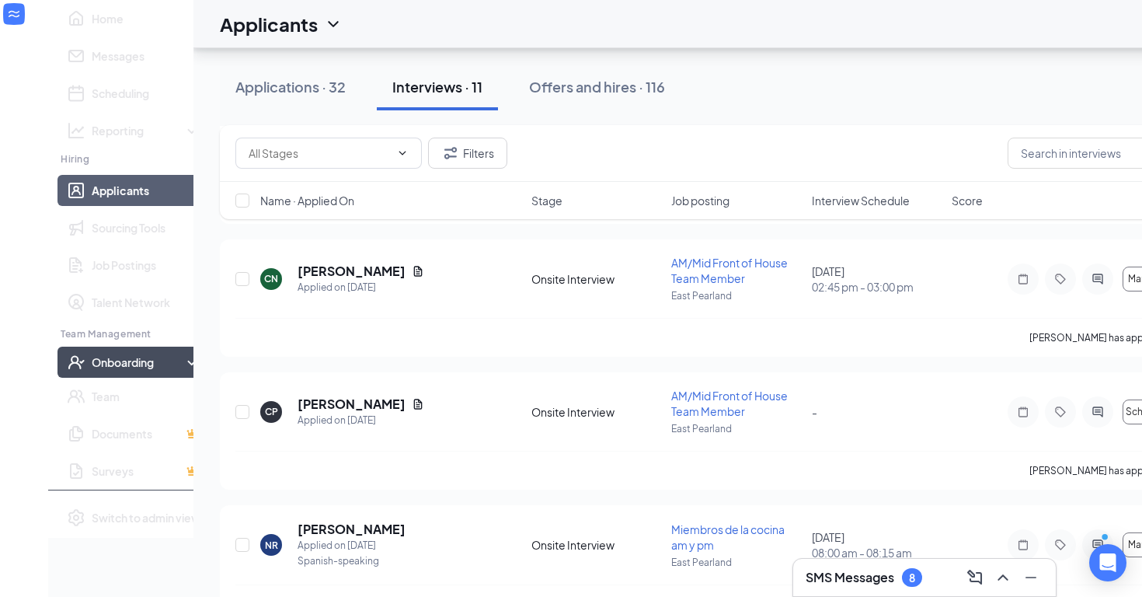
click at [99, 370] on div "Onboarding" at bounding box center [140, 362] width 96 height 16
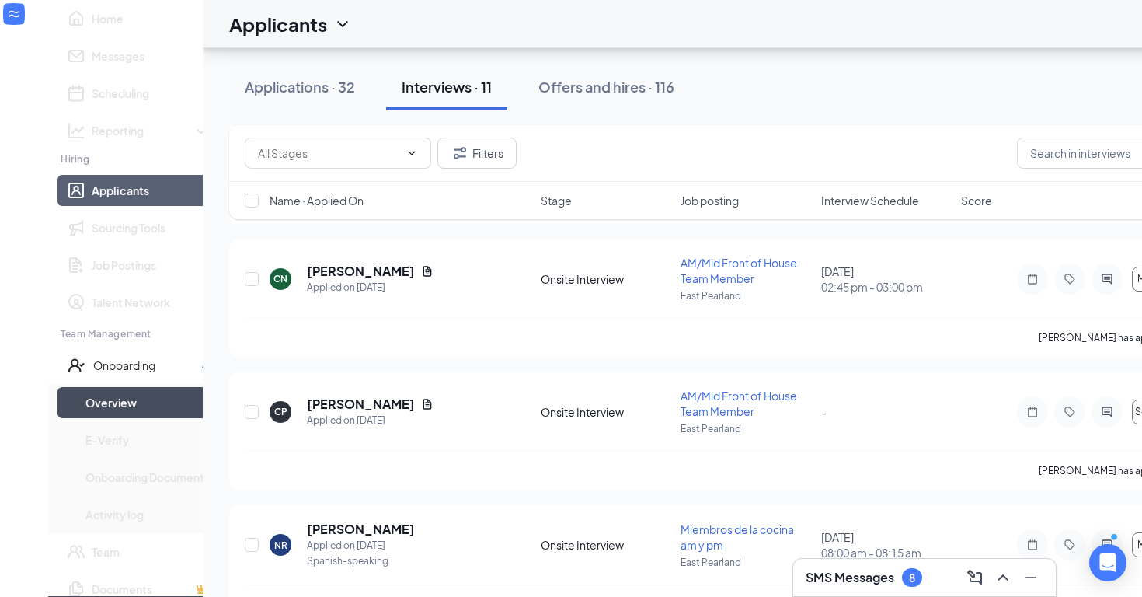
click at [103, 418] on link "Overview" at bounding box center [147, 402] width 125 height 31
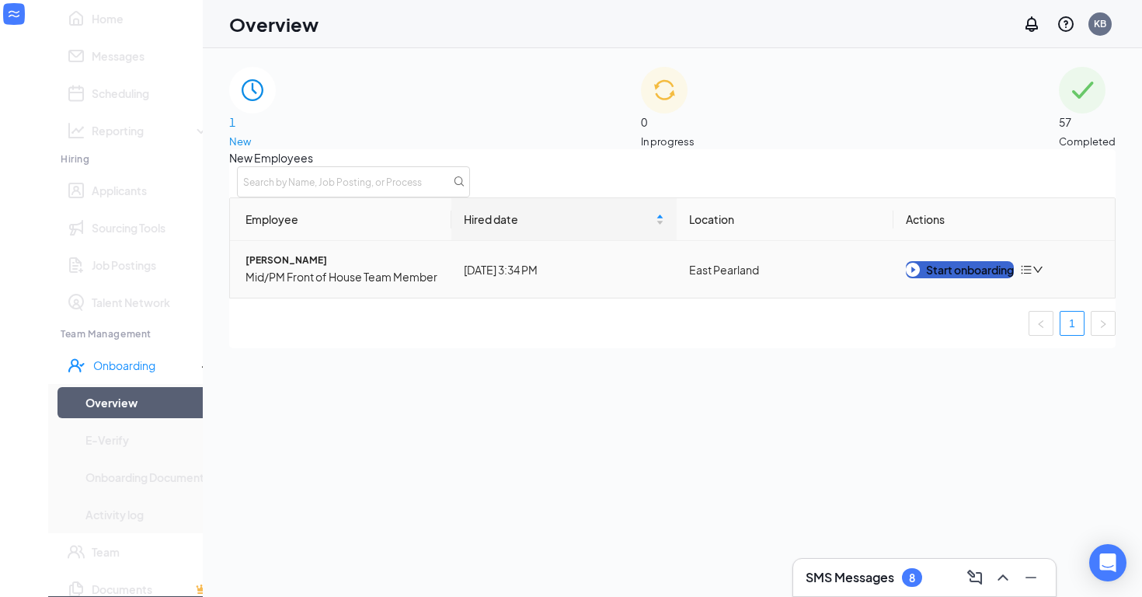
click at [960, 278] on div "Start onboarding" at bounding box center [960, 269] width 108 height 17
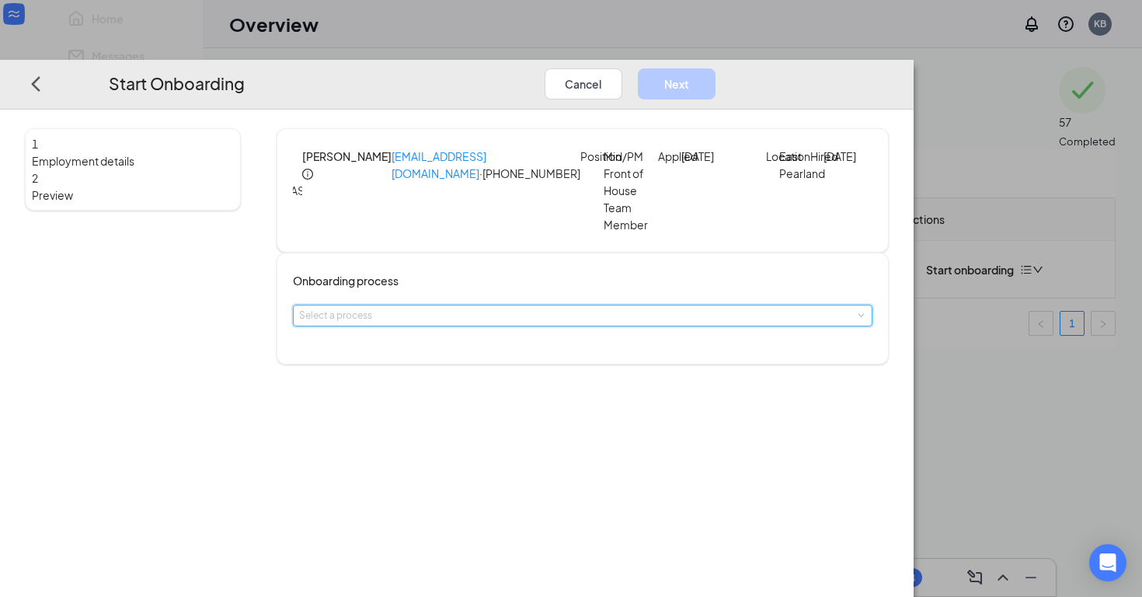
click at [559, 320] on div "Select a process" at bounding box center [582, 315] width 567 height 20
click at [561, 364] on li "Team Member Onboarding" at bounding box center [520, 363] width 255 height 26
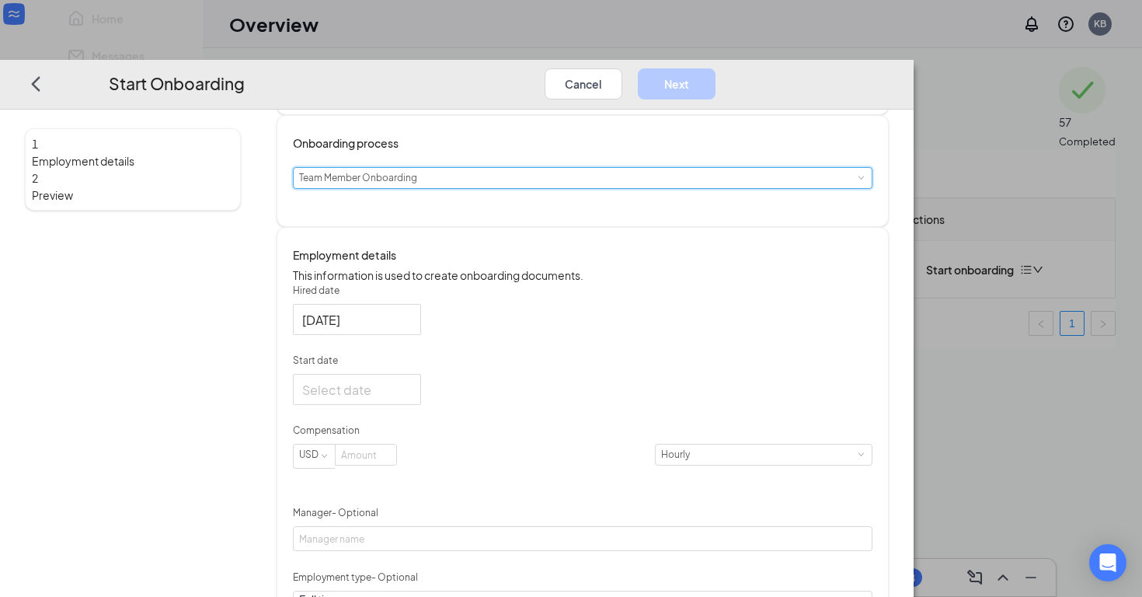
scroll to position [138, 0]
click at [412, 398] on div at bounding box center [357, 387] width 110 height 19
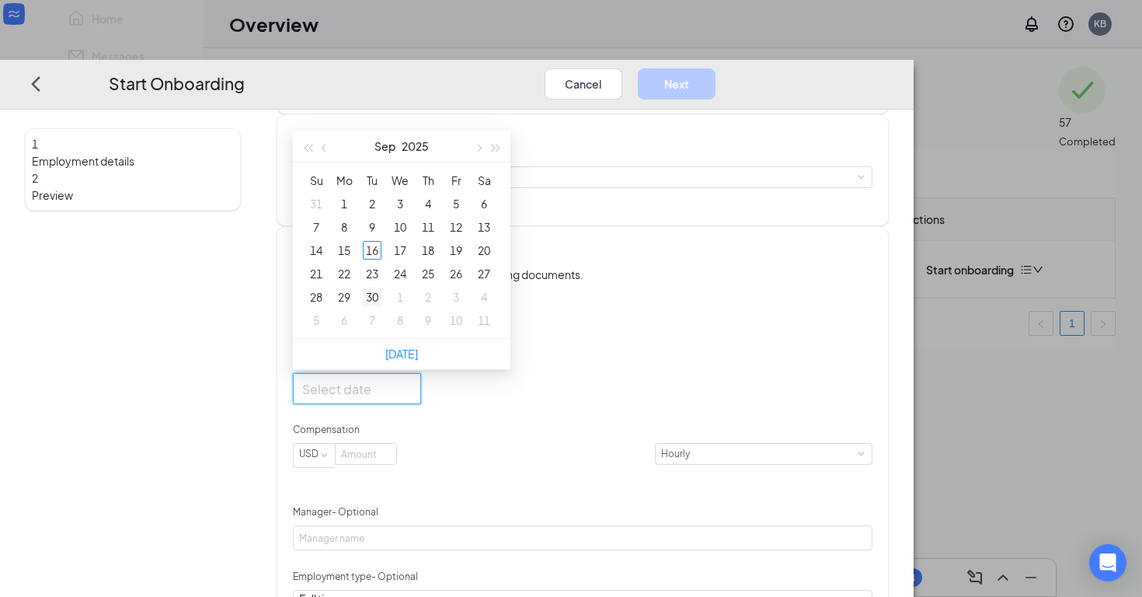
type input "[DATE]"
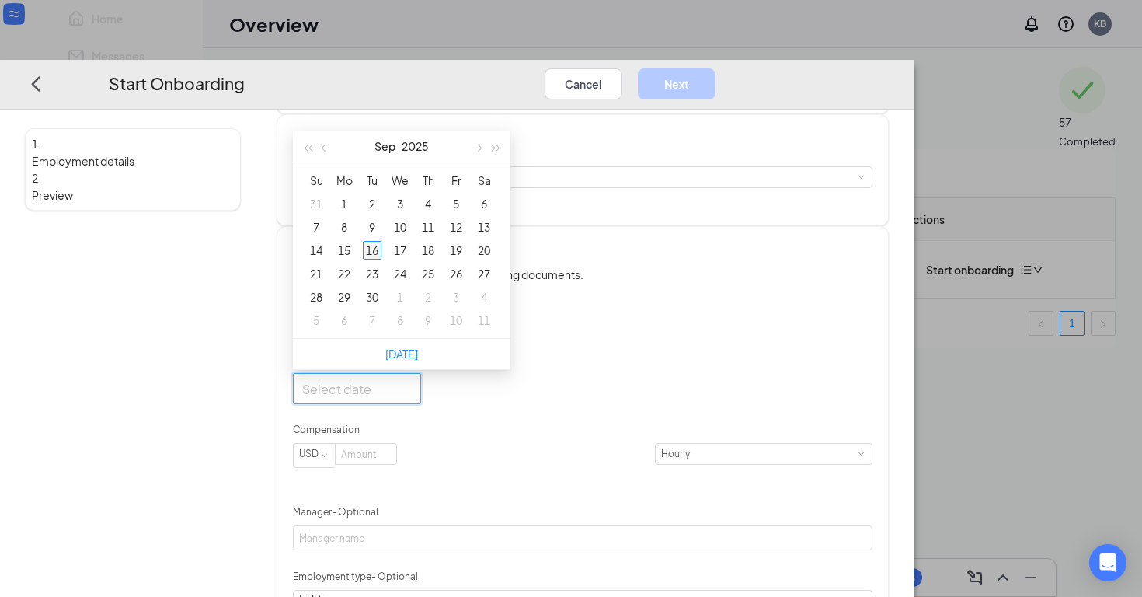
type input "[DATE]"
click at [382, 260] on div "16" at bounding box center [372, 250] width 19 height 19
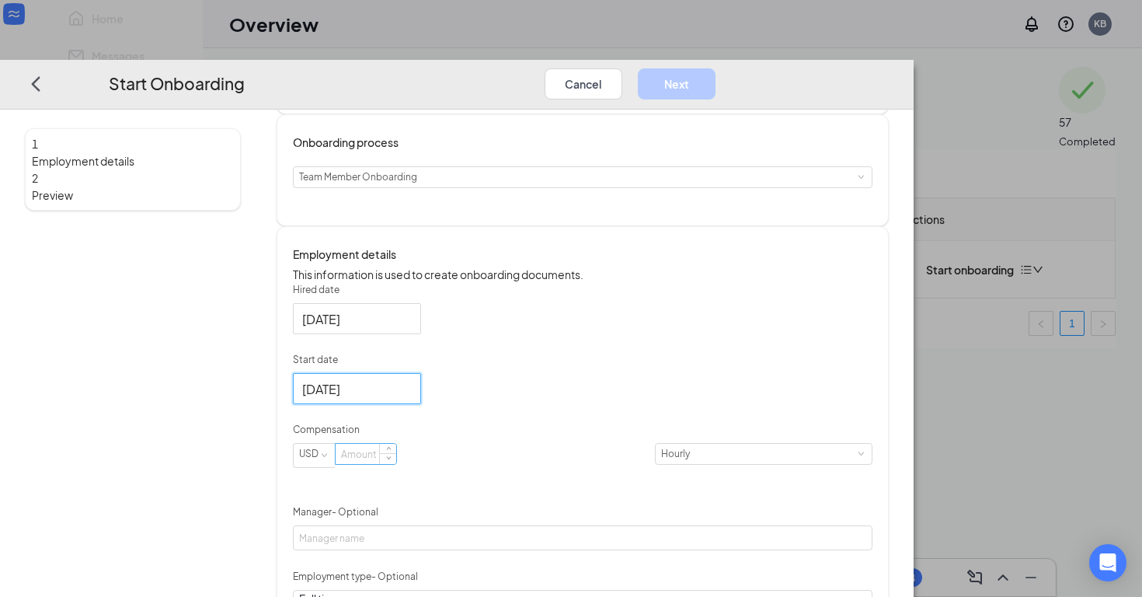
click at [396, 464] on input at bounding box center [366, 454] width 61 height 20
click at [637, 450] on form "Hired date [DATE] Start date [DATE] [DATE] Su Mo Tu We Th Fr Sa 31 1 2 3 4 5 6 …" at bounding box center [583, 488] width 580 height 410
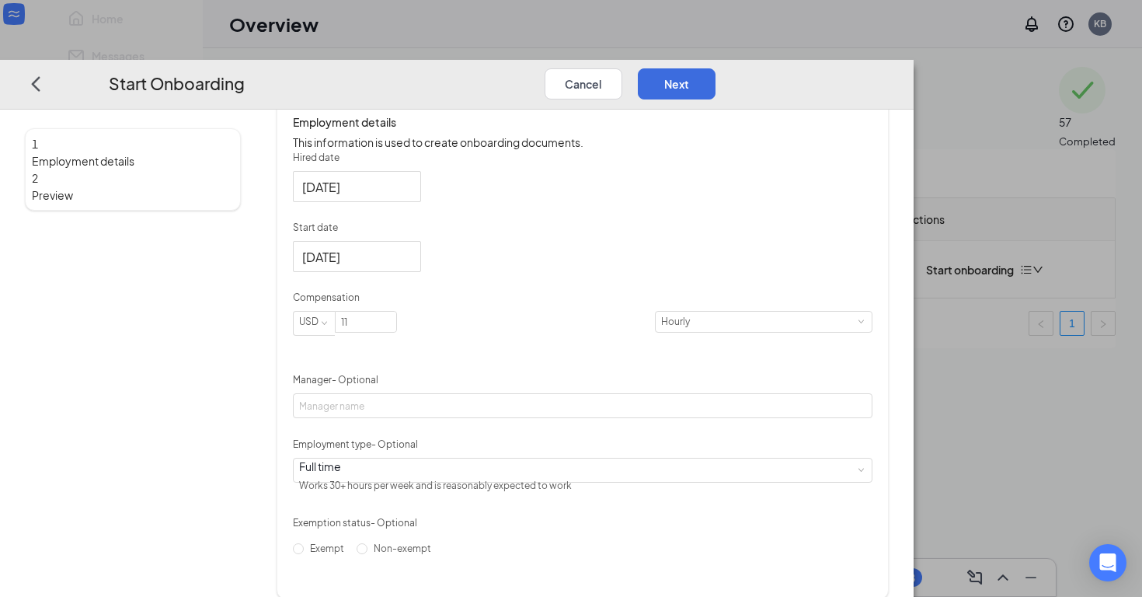
scroll to position [279, 0]
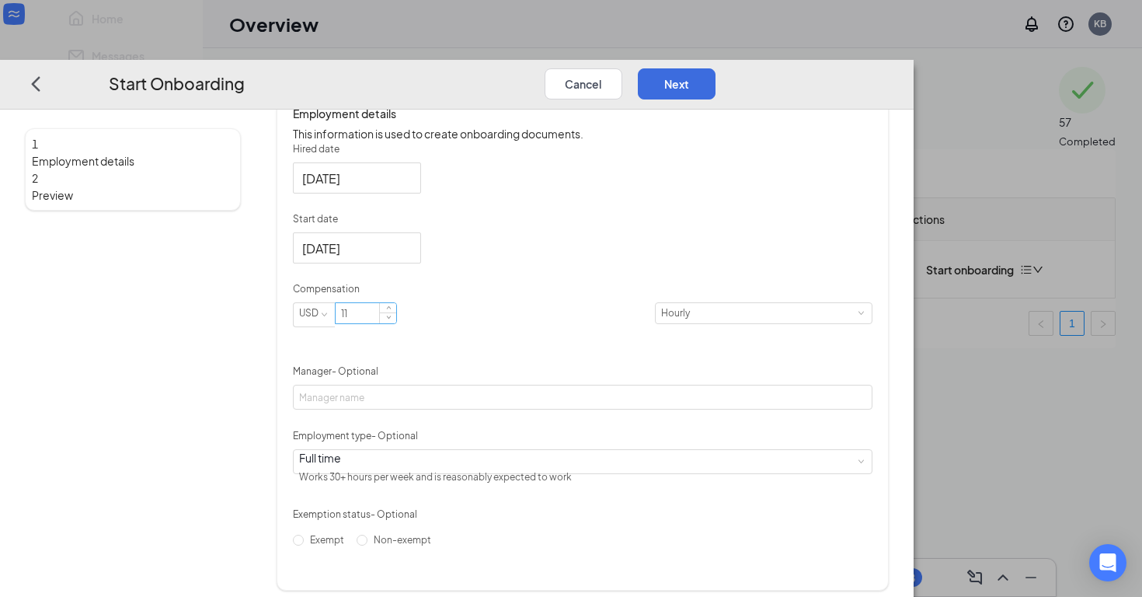
click at [396, 323] on input "11" at bounding box center [366, 313] width 61 height 20
type input "11"
click at [873, 441] on div "Hired date [DATE] Start date [DATE] [DATE] Su Mo Tu We Th Fr Sa 31 1 2 3 4 5 6 …" at bounding box center [583, 347] width 580 height 410
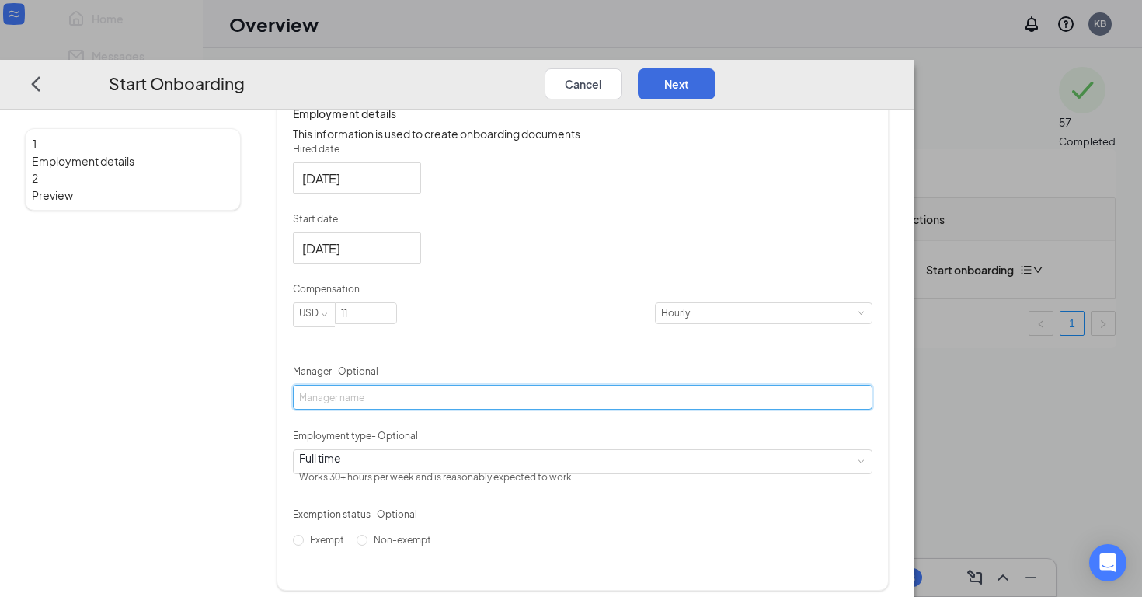
click at [534, 409] on input "Manager - Optional" at bounding box center [583, 397] width 580 height 25
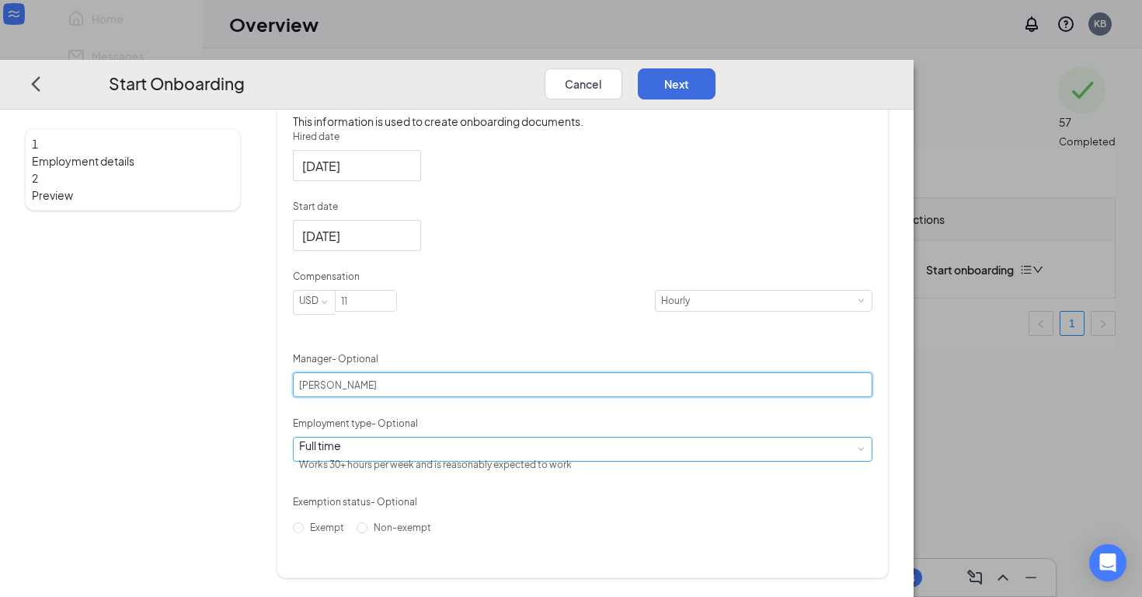
scroll to position [329, 0]
type input "[PERSON_NAME]"
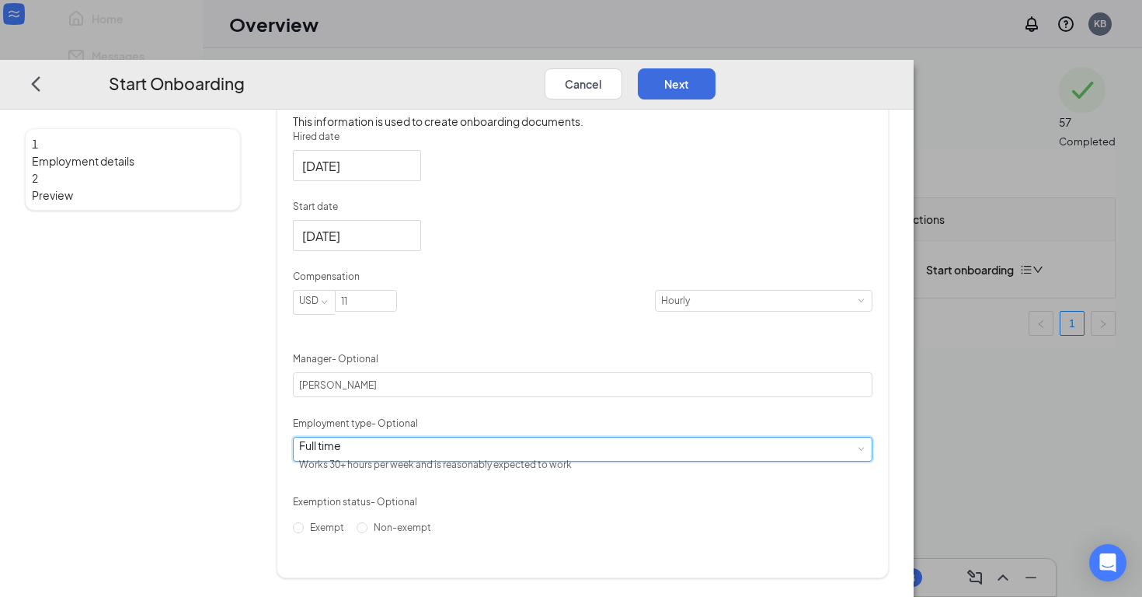
click at [565, 455] on div "Full time Works 30+ hours per week and is reasonably expected to work" at bounding box center [582, 448] width 567 height 23
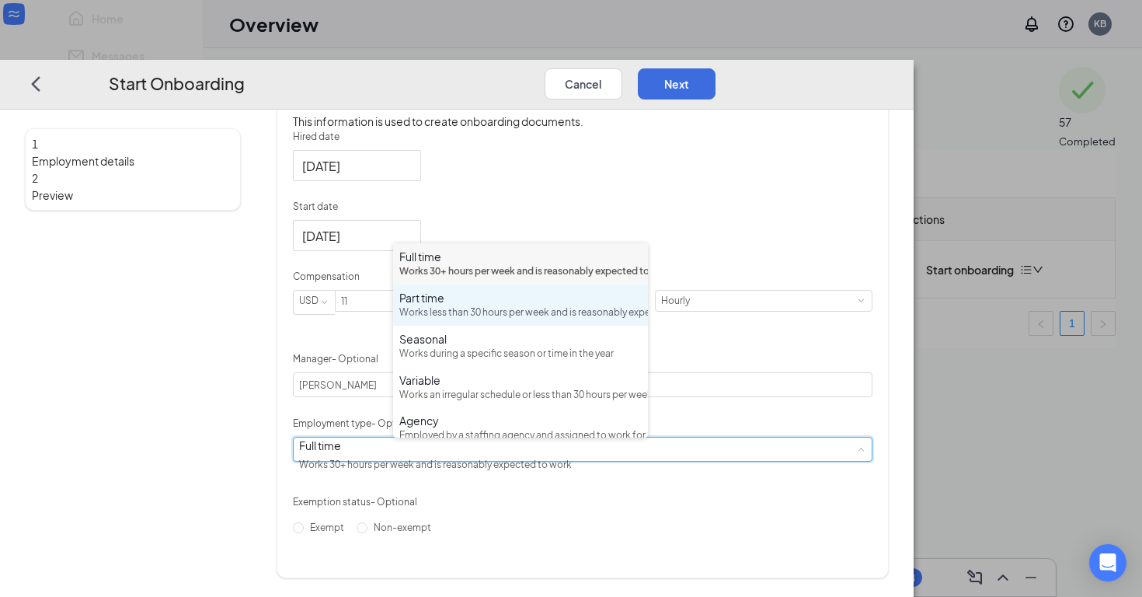
click at [542, 320] on div "Part time Works less than 30 hours per week and is reasonably expected to work" at bounding box center [520, 305] width 242 height 30
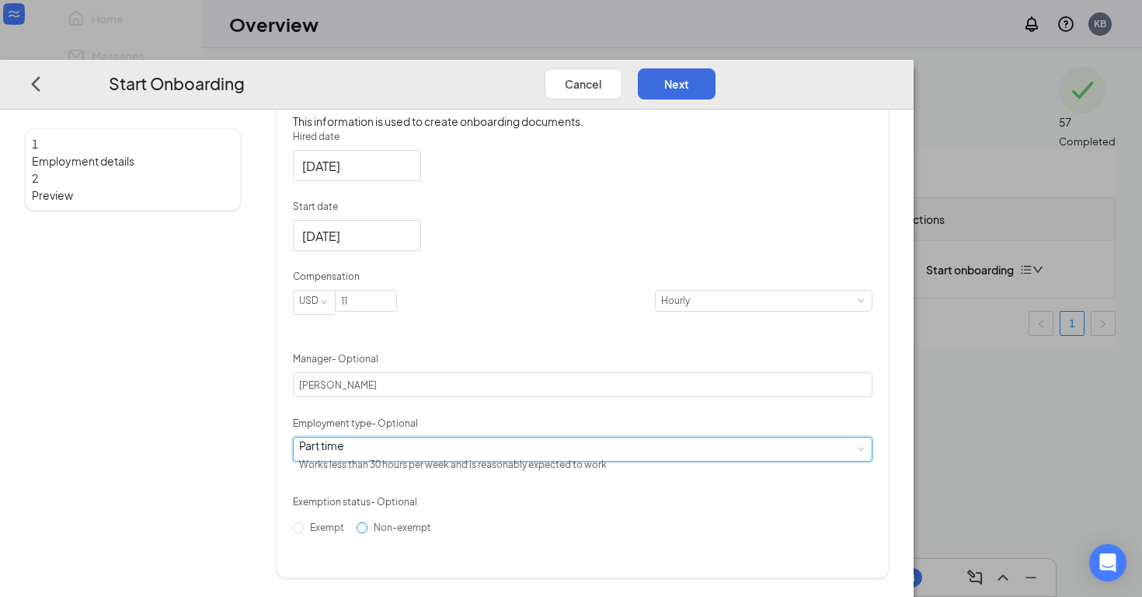
click at [437, 533] on span "Non-exempt" at bounding box center [403, 527] width 70 height 12
click at [368, 533] on input "Non-exempt" at bounding box center [362, 527] width 11 height 11
radio input "true"
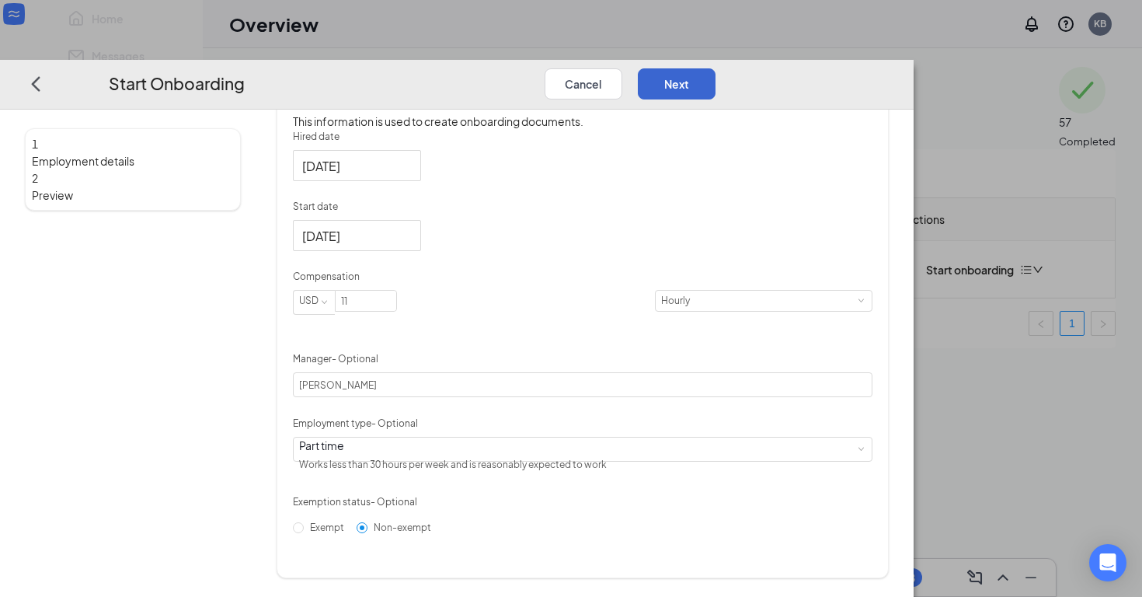
click at [716, 68] on button "Next" at bounding box center [677, 83] width 78 height 31
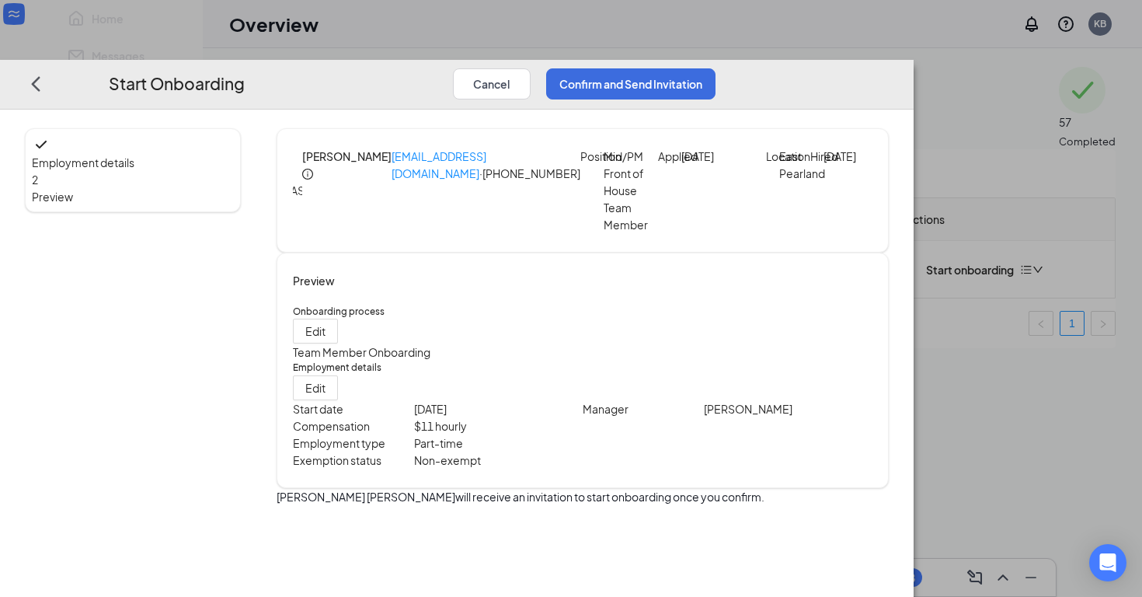
scroll to position [0, 0]
click at [716, 68] on button "Confirm and Send Invitation" at bounding box center [630, 83] width 169 height 31
